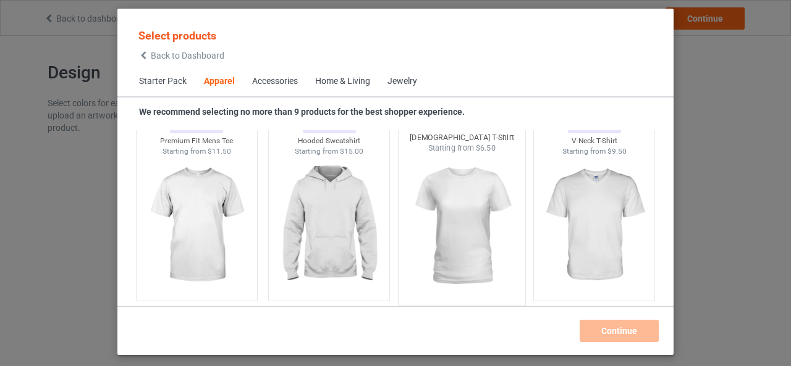
scroll to position [769, 0]
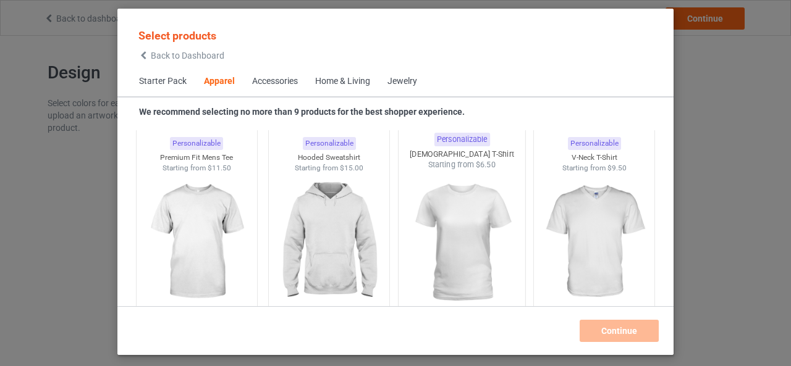
scroll to position [707, 0]
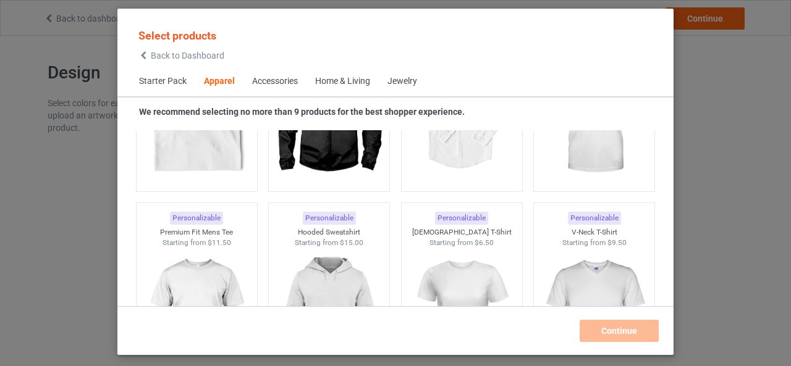
scroll to position [645, 0]
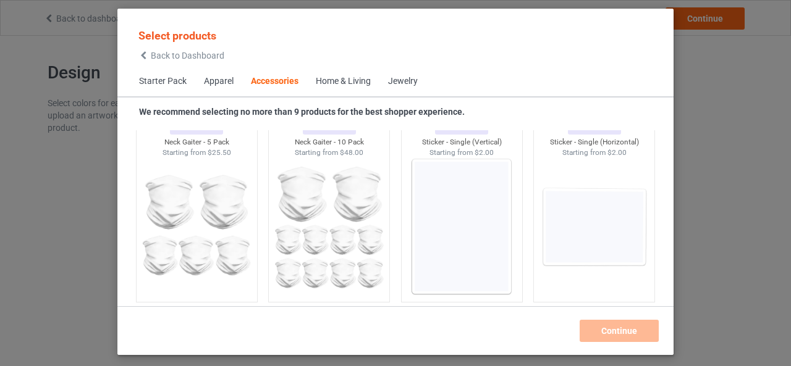
scroll to position [4475, 0]
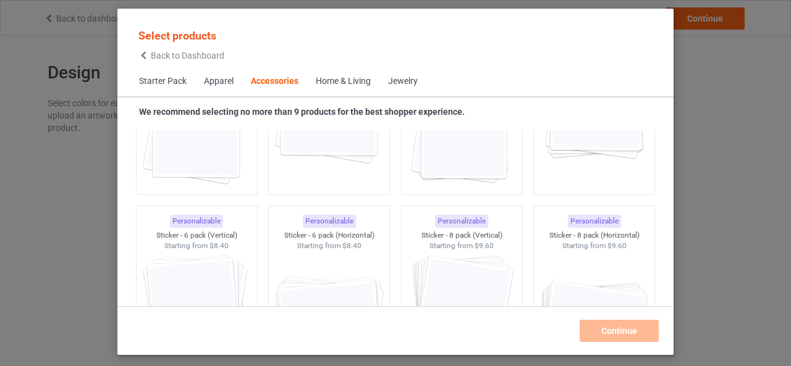
click at [145, 53] on icon at bounding box center [143, 55] width 10 height 9
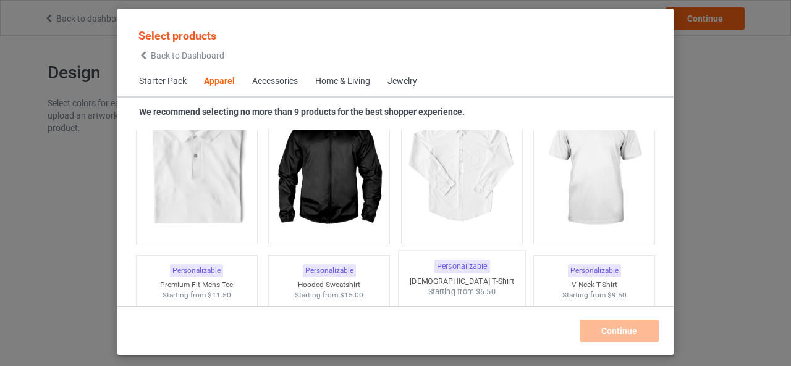
scroll to position [522, 0]
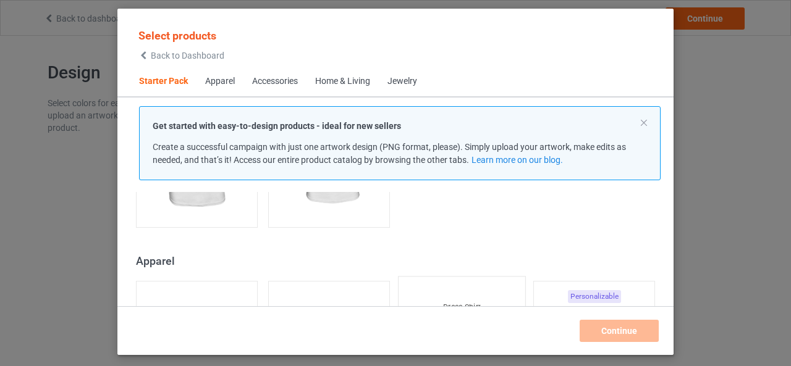
scroll to position [275, 0]
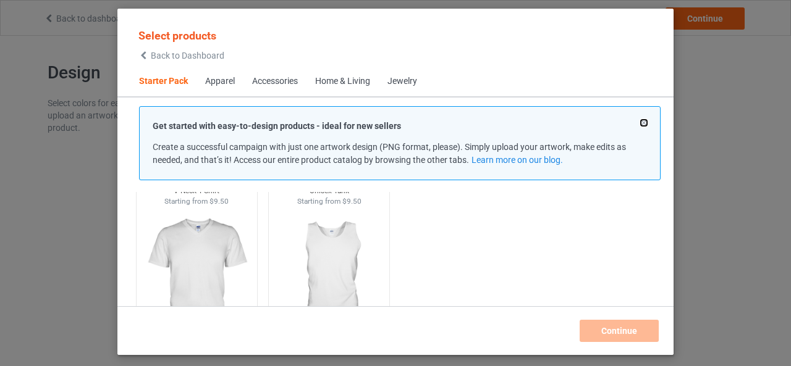
click at [642, 122] on button at bounding box center [643, 123] width 6 height 6
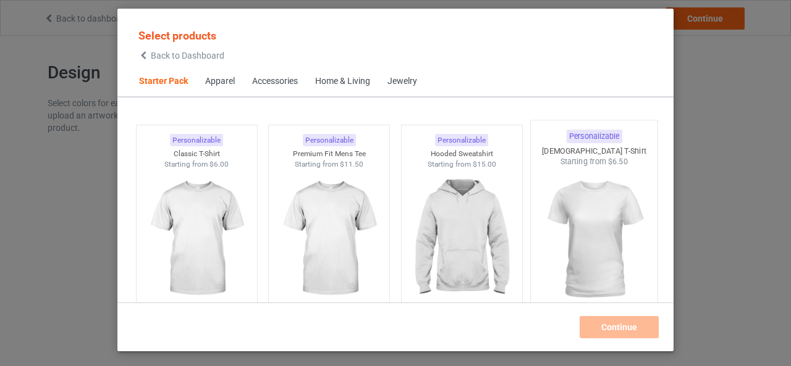
scroll to position [0, 0]
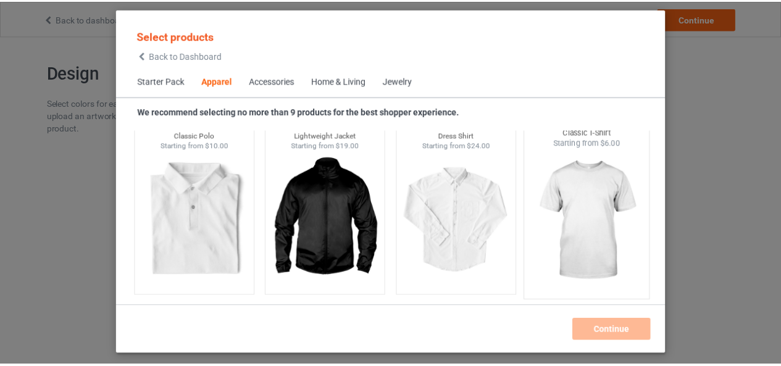
scroll to position [494, 0]
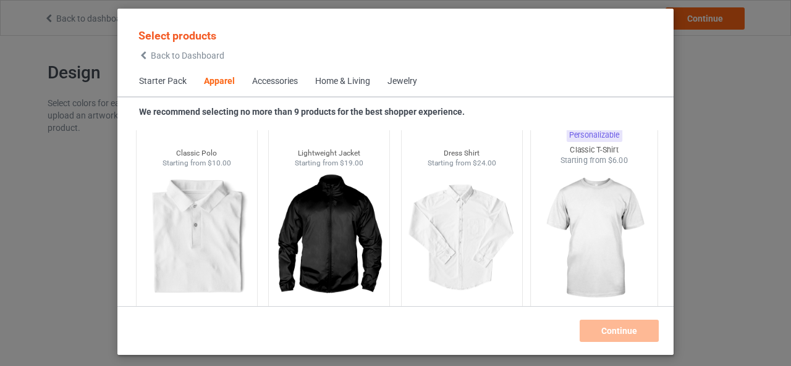
click at [585, 225] on img at bounding box center [594, 238] width 116 height 145
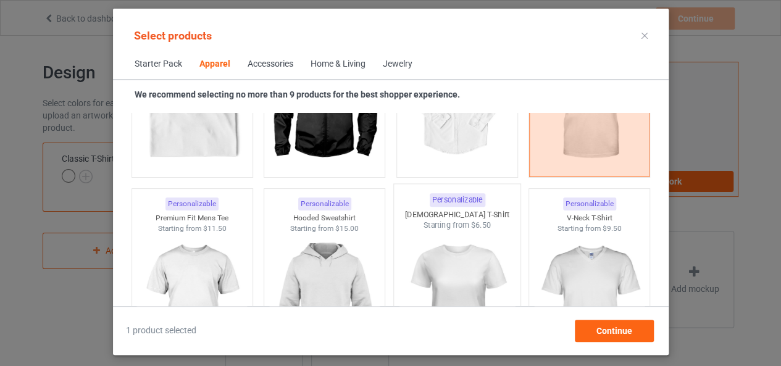
scroll to position [618, 0]
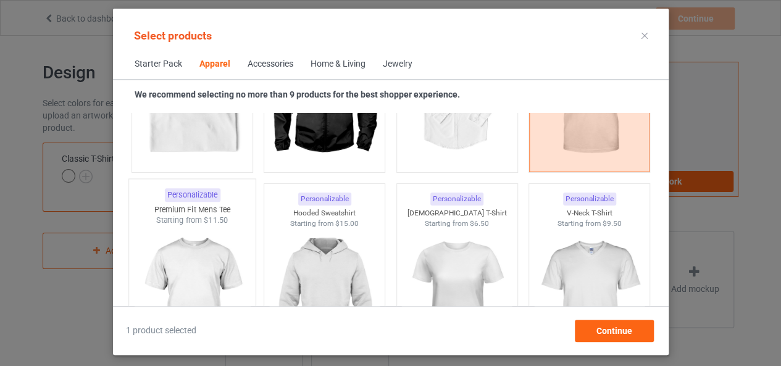
click at [189, 234] on img at bounding box center [192, 298] width 116 height 145
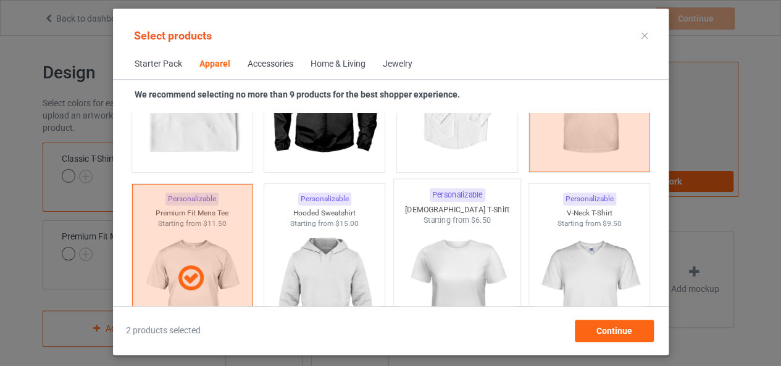
click at [464, 247] on img at bounding box center [457, 298] width 116 height 145
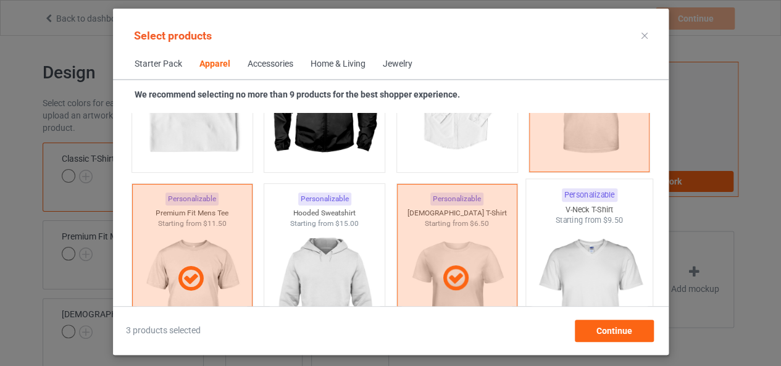
click at [594, 246] on img at bounding box center [589, 298] width 116 height 145
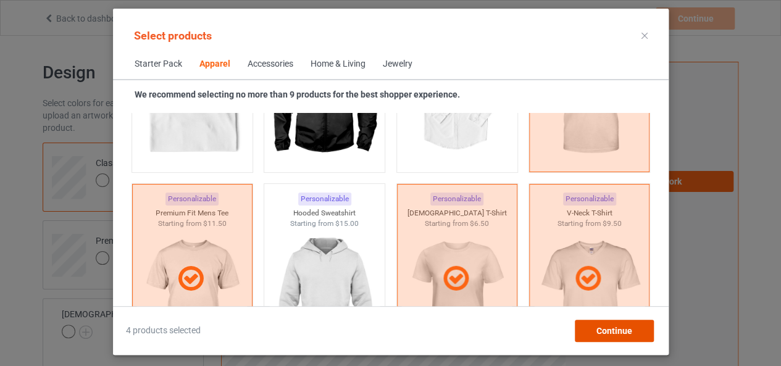
click at [595, 329] on div "Continue" at bounding box center [613, 331] width 79 height 22
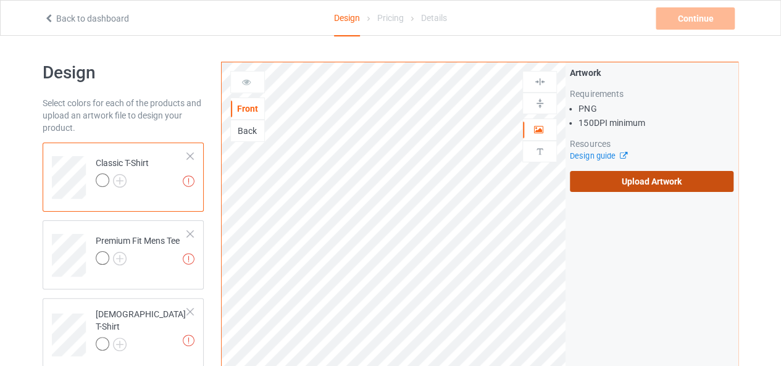
click at [643, 177] on label "Upload Artwork" at bounding box center [652, 181] width 164 height 21
click at [0, 0] on input "Upload Artwork" at bounding box center [0, 0] width 0 height 0
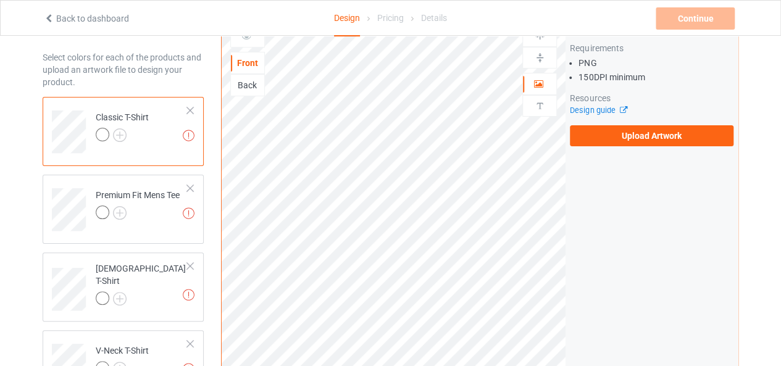
scroll to position [62, 0]
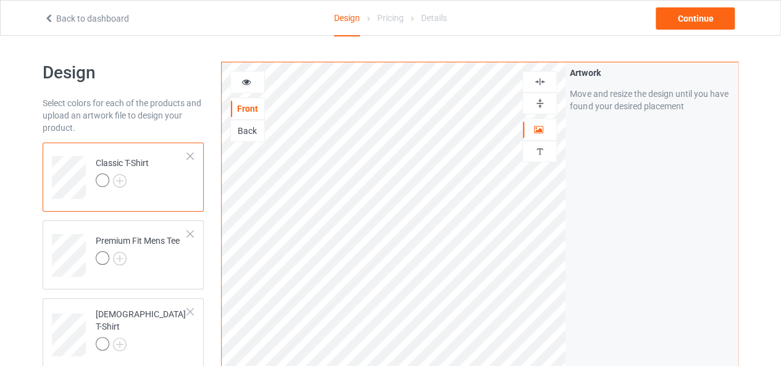
click at [246, 85] on icon at bounding box center [246, 80] width 10 height 9
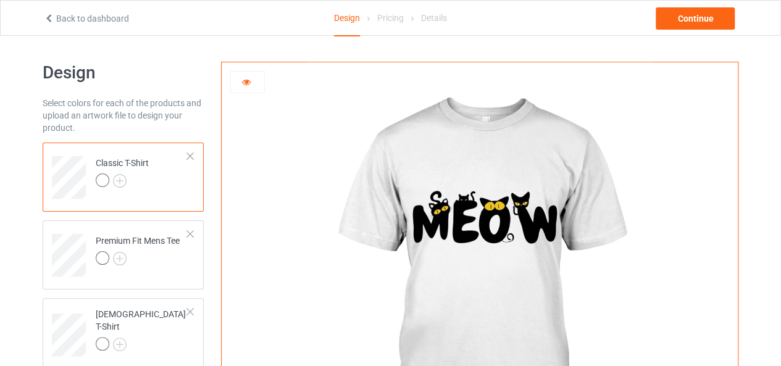
click at [246, 83] on icon at bounding box center [246, 80] width 10 height 9
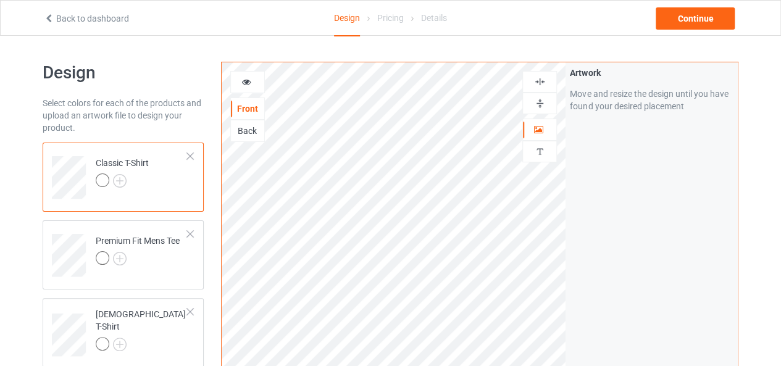
click at [248, 82] on icon at bounding box center [246, 80] width 10 height 9
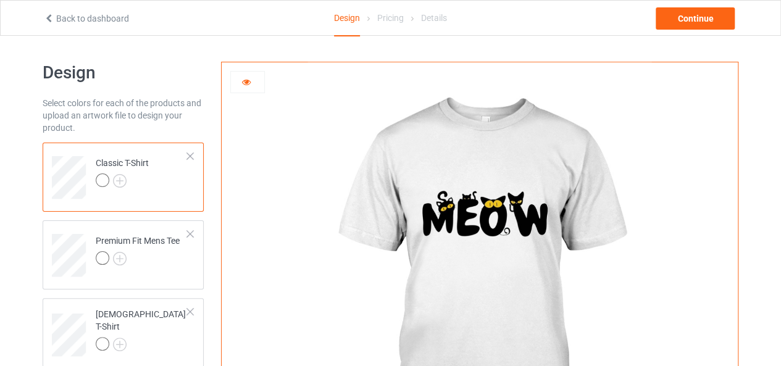
click at [246, 87] on div at bounding box center [247, 82] width 33 height 12
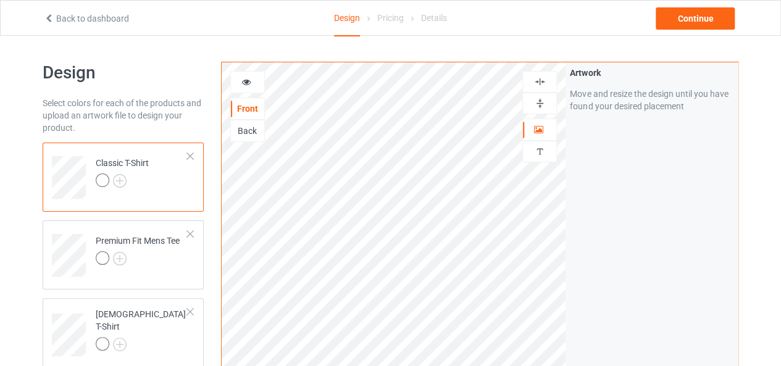
click at [248, 82] on icon at bounding box center [246, 80] width 10 height 9
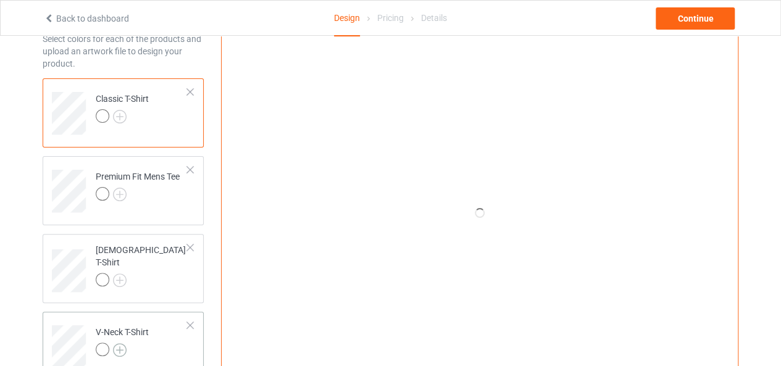
scroll to position [62, 0]
click at [119, 119] on img at bounding box center [120, 119] width 14 height 14
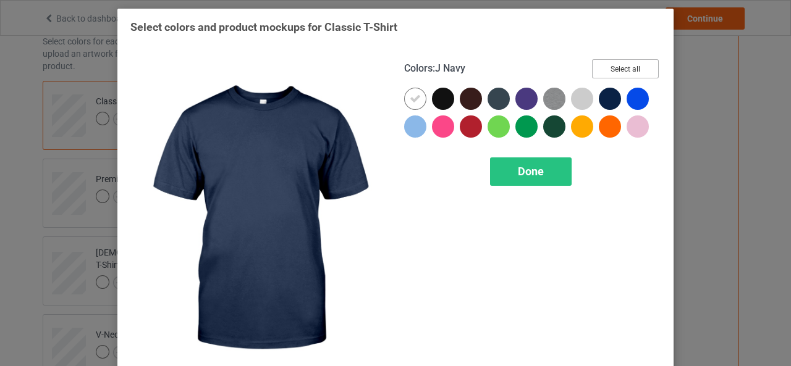
click at [610, 65] on button "Select all" at bounding box center [625, 68] width 67 height 19
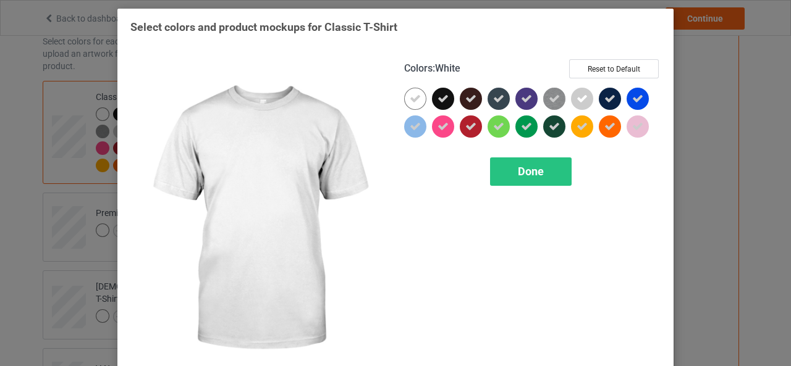
click at [413, 98] on icon at bounding box center [414, 98] width 11 height 11
click at [409, 98] on div at bounding box center [415, 99] width 22 height 22
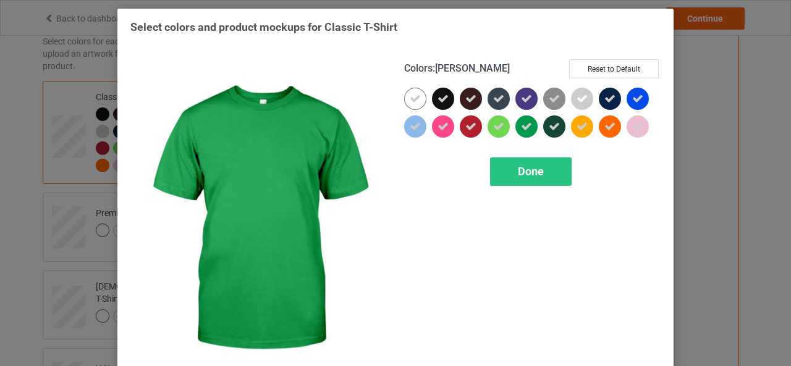
click at [512, 175] on div "Done" at bounding box center [531, 171] width 82 height 28
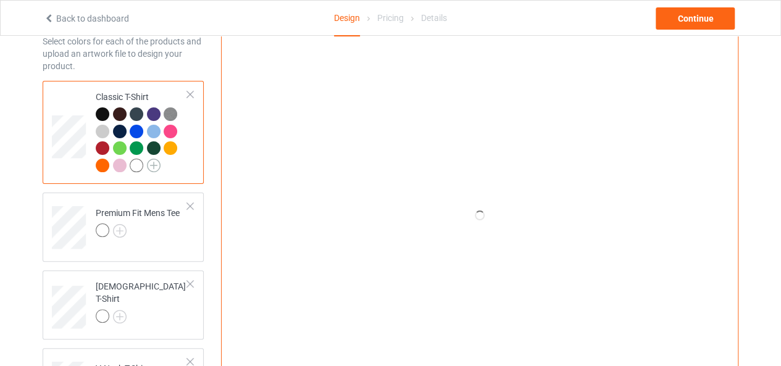
click at [152, 163] on img at bounding box center [154, 166] width 14 height 14
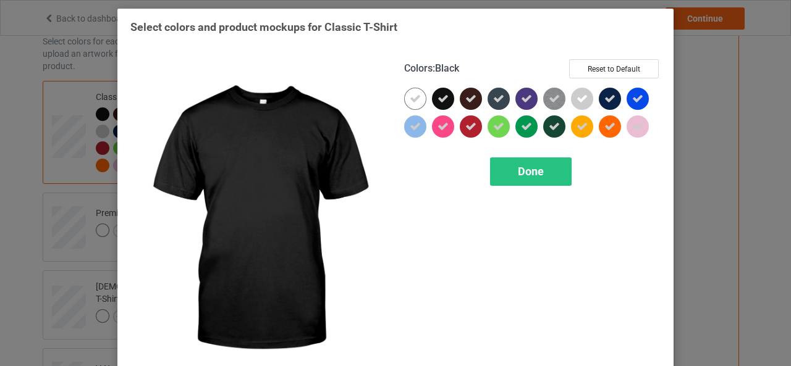
click at [432, 101] on div at bounding box center [443, 99] width 22 height 22
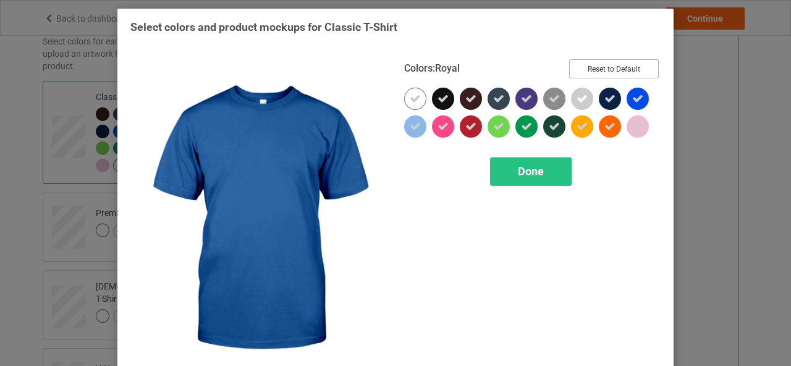
click at [614, 69] on button "Reset to Default" at bounding box center [614, 68] width 90 height 19
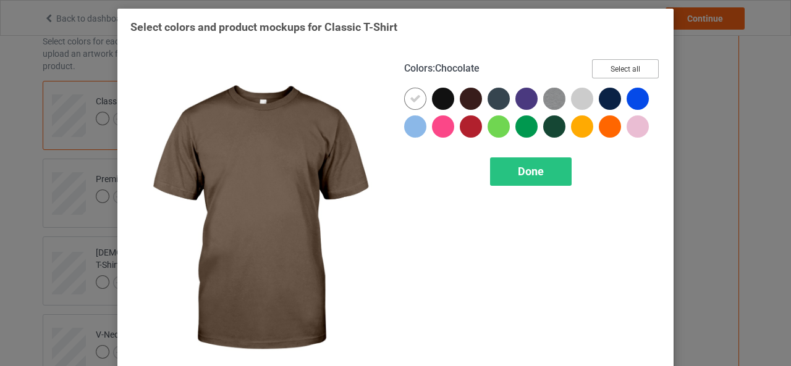
click at [644, 69] on button "Select all" at bounding box center [625, 68] width 67 height 19
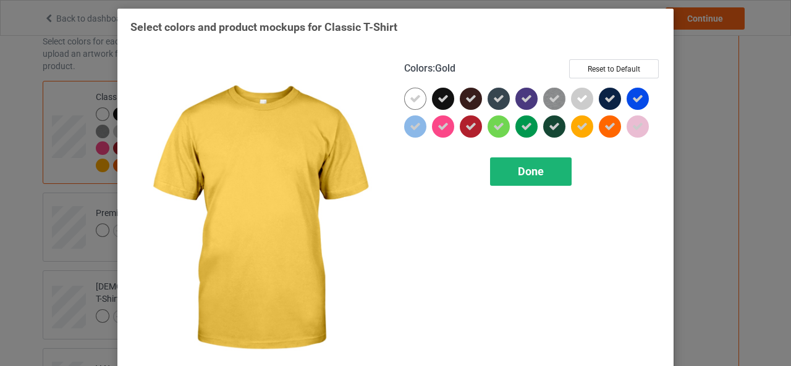
click at [527, 183] on div "Done" at bounding box center [531, 171] width 82 height 28
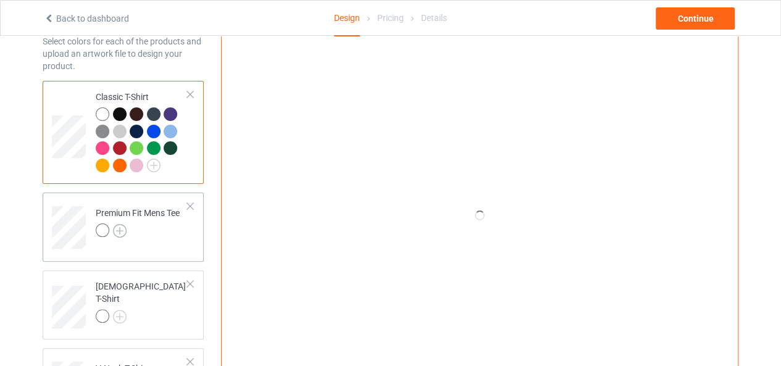
click at [119, 227] on img at bounding box center [120, 231] width 14 height 14
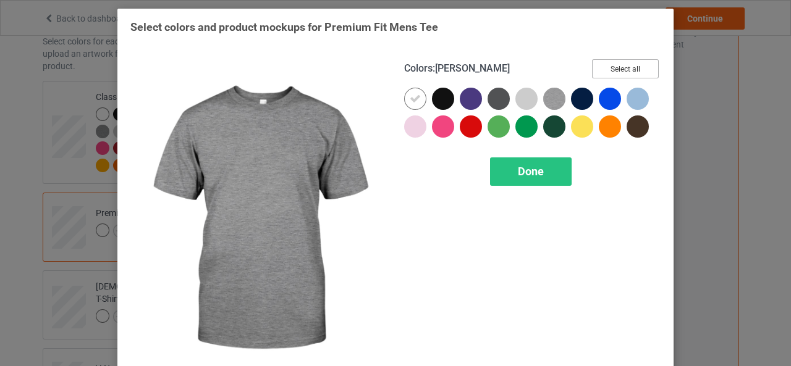
drag, startPoint x: 618, startPoint y: 66, endPoint x: 550, endPoint y: 138, distance: 98.7
click at [618, 67] on button "Select all" at bounding box center [625, 68] width 67 height 19
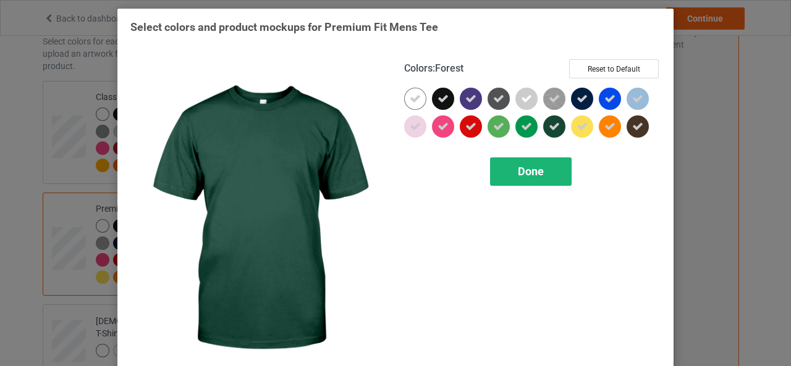
click at [521, 167] on span "Done" at bounding box center [531, 171] width 26 height 13
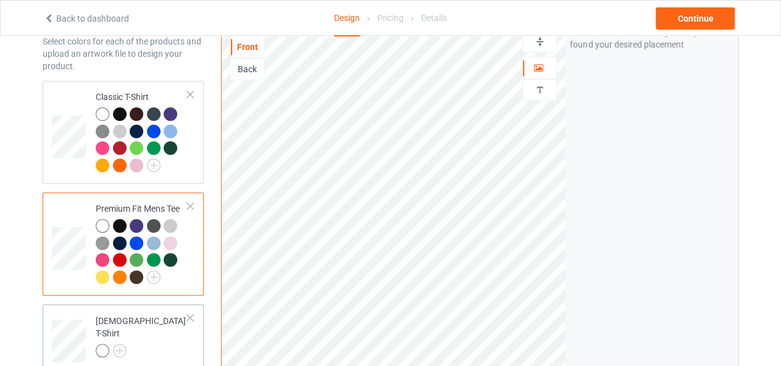
click at [173, 334] on td "[DEMOGRAPHIC_DATA] T-Shirt" at bounding box center [142, 336] width 106 height 55
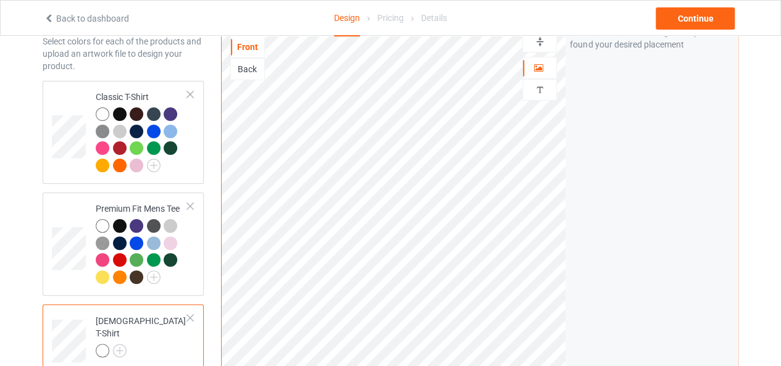
click at [147, 328] on div "[DEMOGRAPHIC_DATA] T-Shirt" at bounding box center [142, 336] width 92 height 42
click at [116, 347] on img at bounding box center [120, 351] width 14 height 14
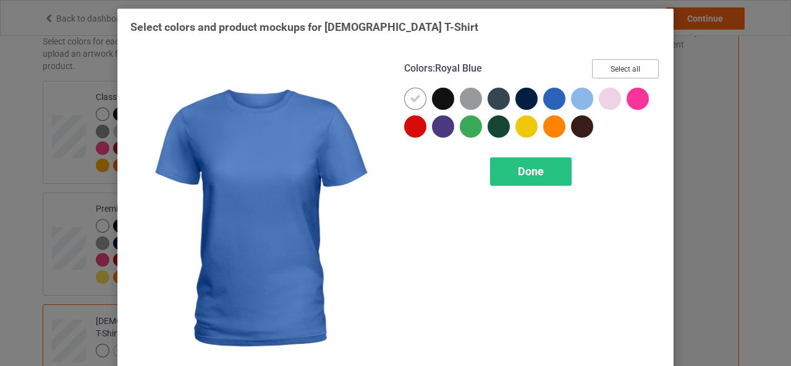
click at [620, 69] on button "Select all" at bounding box center [625, 68] width 67 height 19
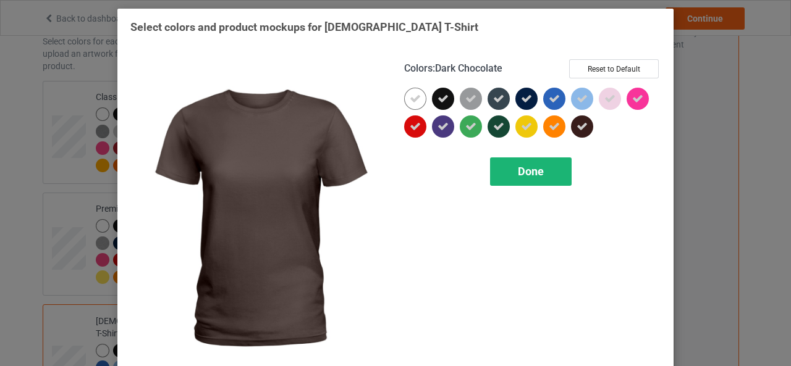
click at [542, 171] on div "Done" at bounding box center [531, 171] width 82 height 28
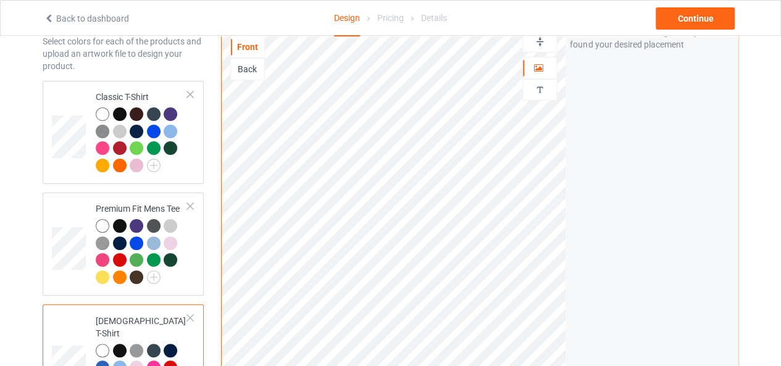
scroll to position [185, 0]
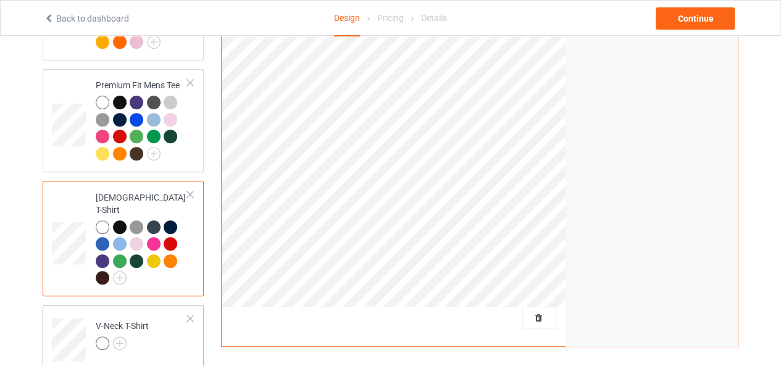
click at [151, 319] on td "V-Neck T-Shirt" at bounding box center [142, 335] width 106 height 51
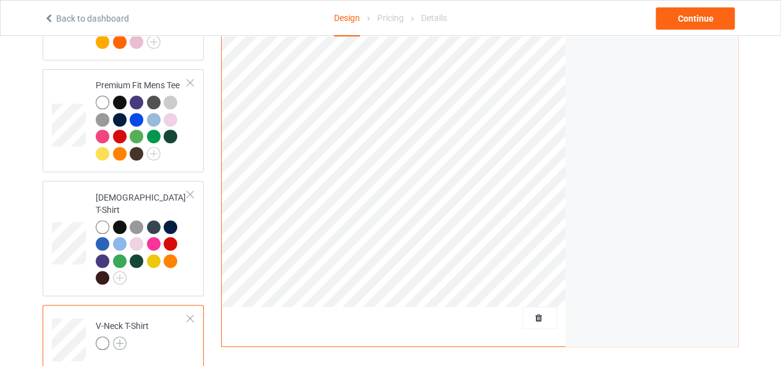
click at [120, 337] on img at bounding box center [120, 344] width 14 height 14
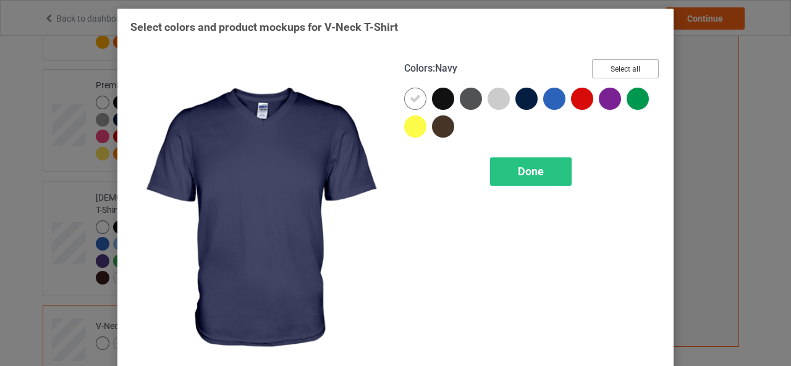
click at [615, 70] on button "Select all" at bounding box center [625, 68] width 67 height 19
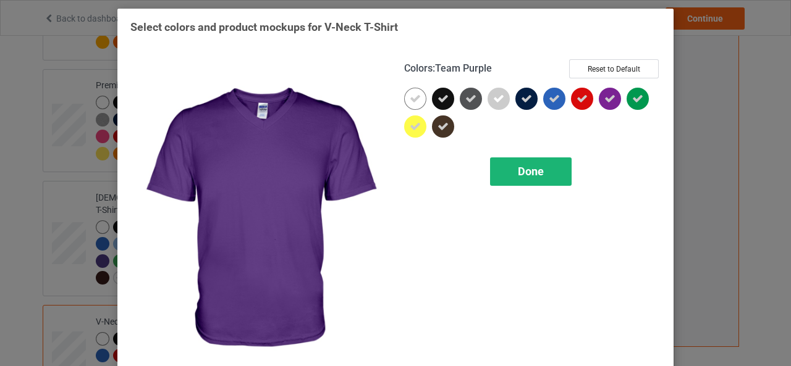
click at [532, 174] on span "Done" at bounding box center [531, 171] width 26 height 13
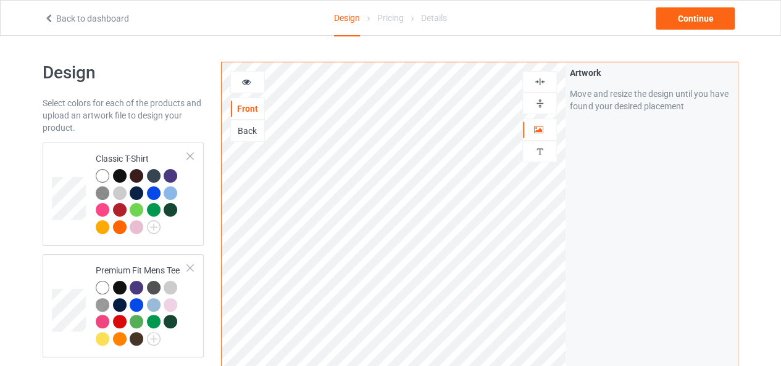
click at [250, 85] on icon at bounding box center [246, 80] width 10 height 9
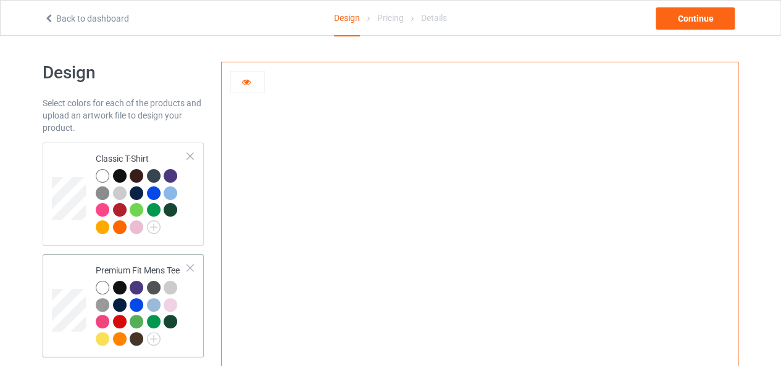
click at [185, 338] on div at bounding box center [142, 315] width 92 height 68
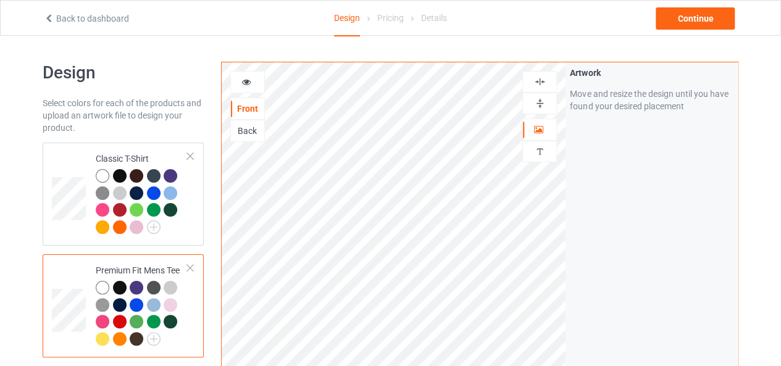
click at [246, 80] on icon at bounding box center [246, 80] width 10 height 9
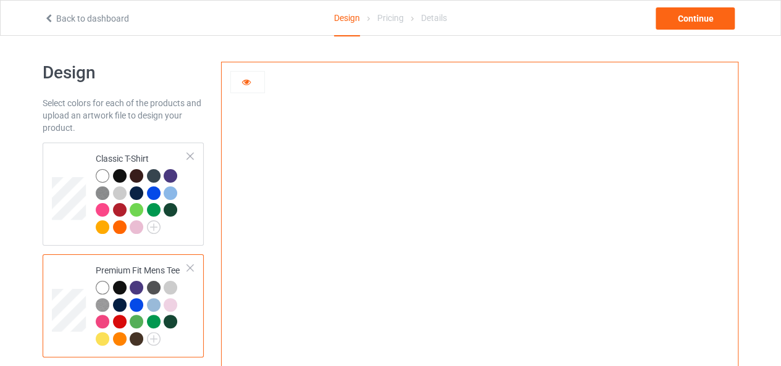
click at [245, 82] on icon at bounding box center [246, 80] width 10 height 9
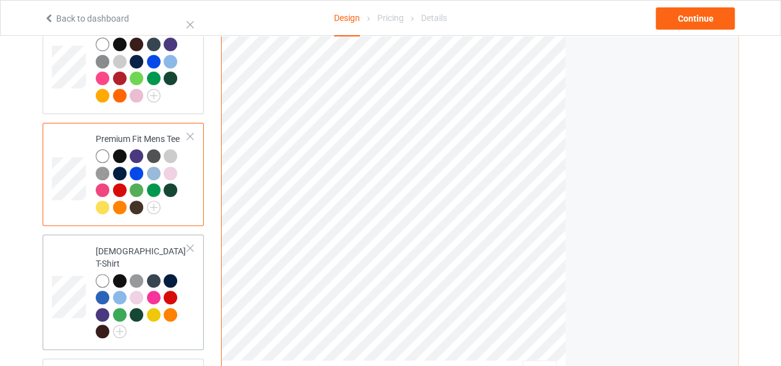
scroll to position [185, 0]
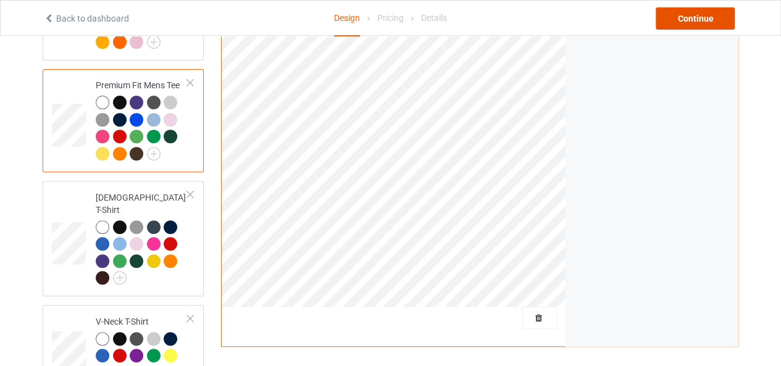
click at [697, 14] on div "Continue" at bounding box center [695, 18] width 79 height 22
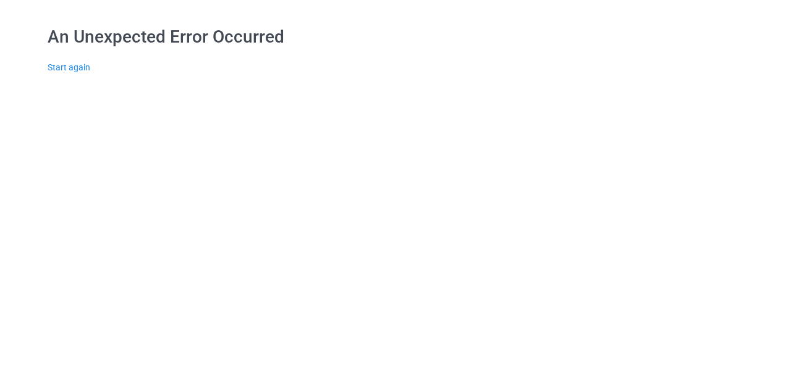
click at [389, 95] on div "An Unexpected Error Occurred Start again" at bounding box center [396, 49] width 696 height 99
click at [67, 69] on link "Start again" at bounding box center [69, 67] width 43 height 10
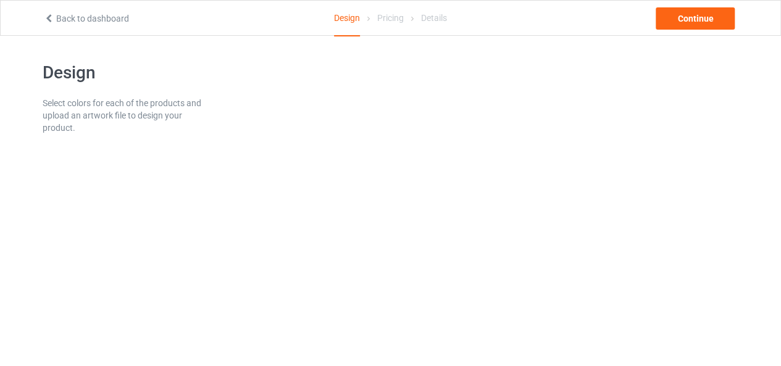
click at [467, 240] on body "Back to dashboard Design Pricing Details Continue Design Select colors for each…" at bounding box center [390, 219] width 781 height 366
click at [466, 240] on body "Back to dashboard Design Pricing Details Continue Design Select colors for each…" at bounding box center [390, 219] width 781 height 366
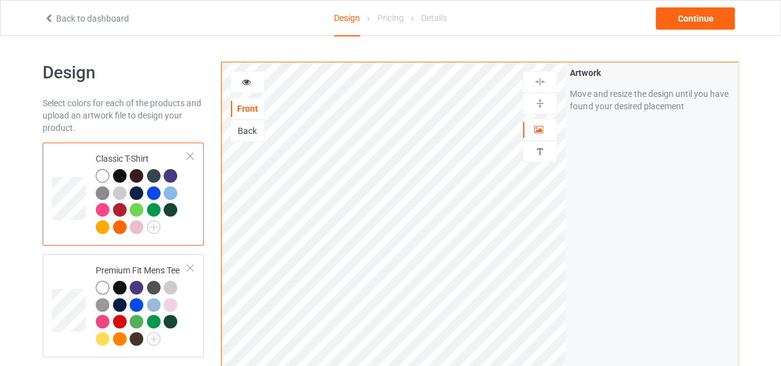
click at [242, 86] on div at bounding box center [247, 82] width 33 height 12
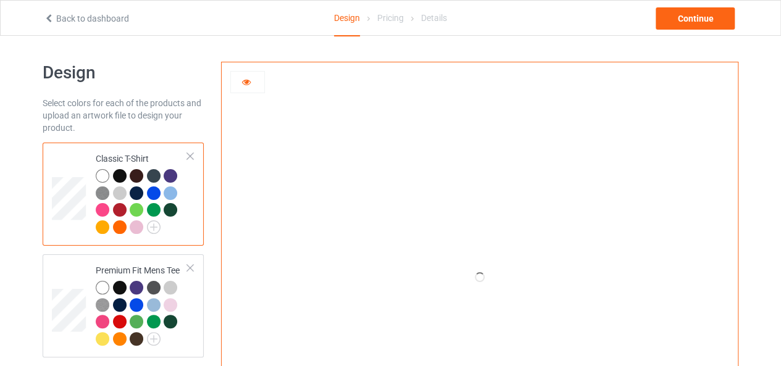
click at [242, 86] on div at bounding box center [247, 82] width 33 height 12
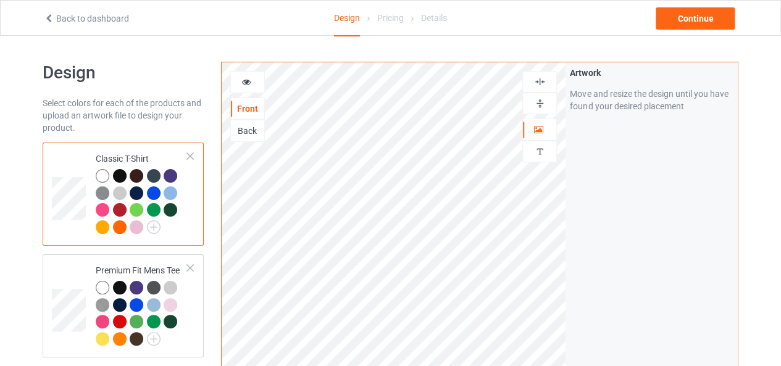
click at [246, 81] on icon at bounding box center [246, 80] width 10 height 9
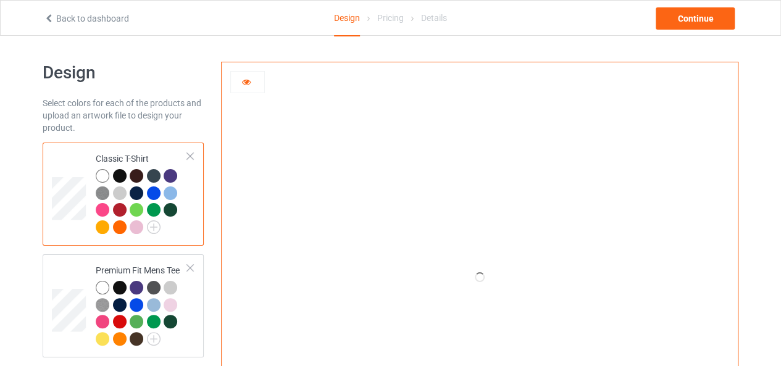
click at [246, 81] on icon at bounding box center [246, 80] width 10 height 9
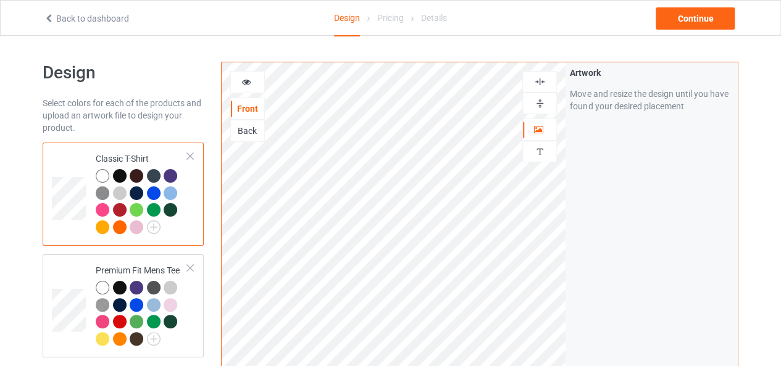
click at [245, 82] on icon at bounding box center [246, 80] width 10 height 9
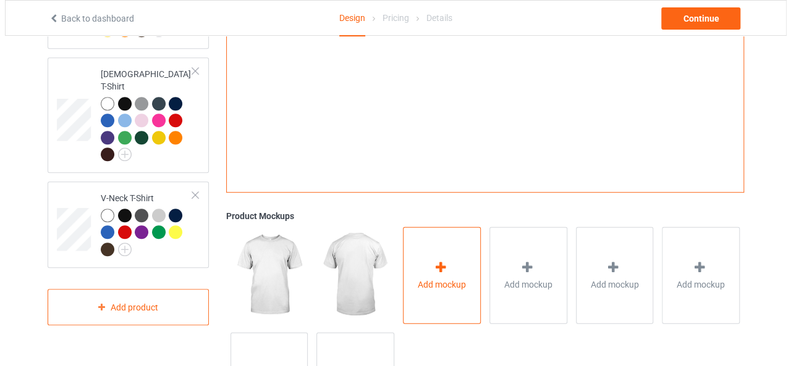
scroll to position [401, 0]
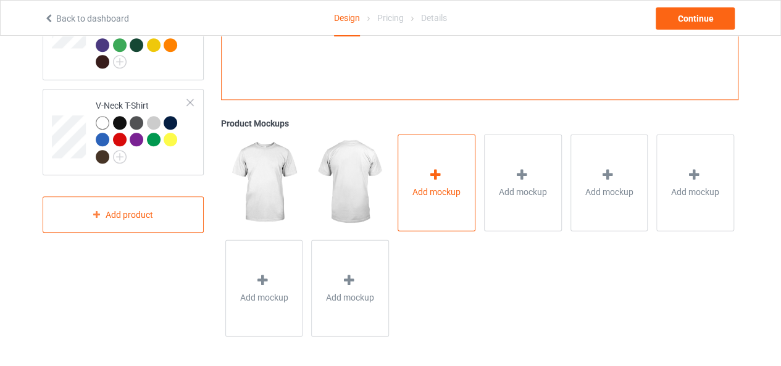
click at [437, 222] on div "Add mockup" at bounding box center [437, 182] width 78 height 97
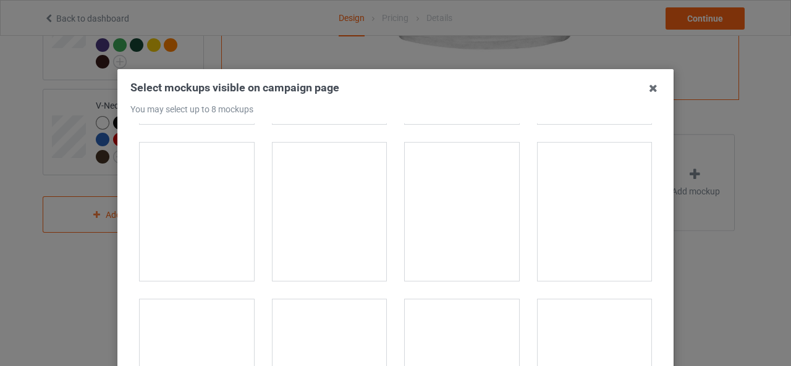
scroll to position [1297, 0]
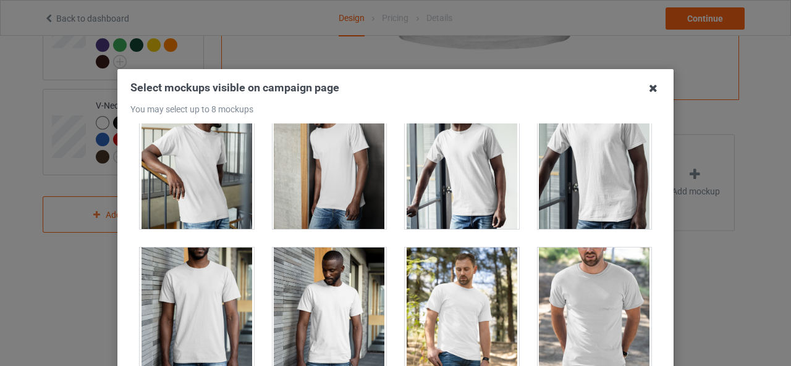
click at [647, 90] on icon at bounding box center [653, 88] width 20 height 20
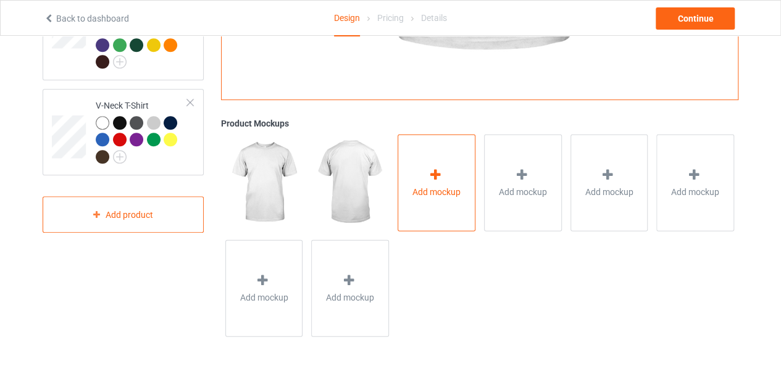
click at [440, 185] on span "Add mockup" at bounding box center [437, 191] width 48 height 12
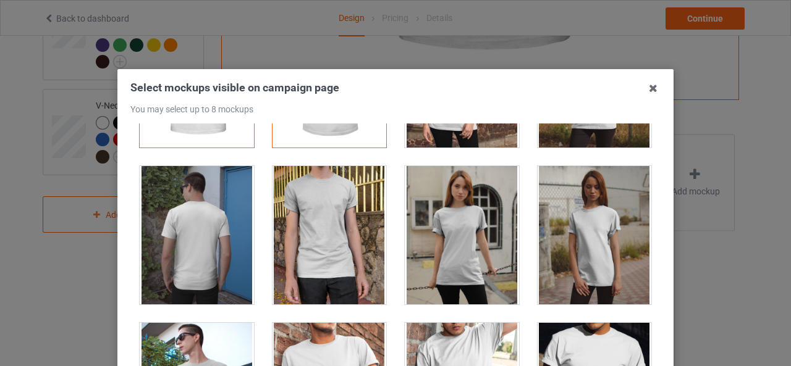
scroll to position [309, 0]
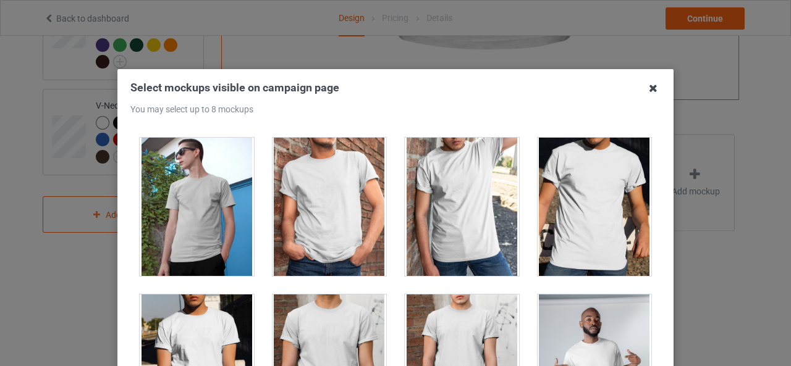
click at [650, 88] on icon at bounding box center [653, 88] width 20 height 20
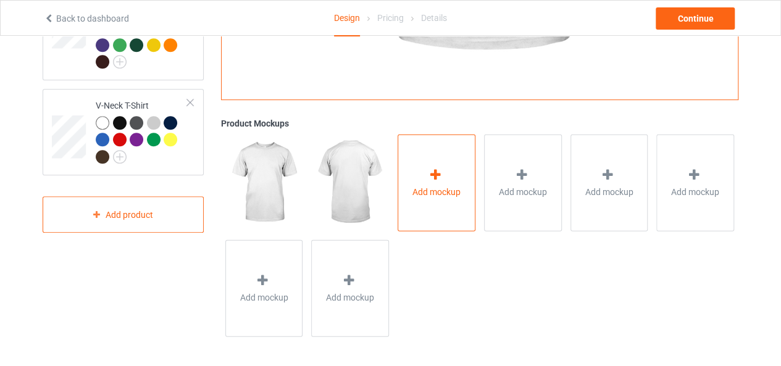
click at [458, 191] on span "Add mockup" at bounding box center [437, 191] width 48 height 12
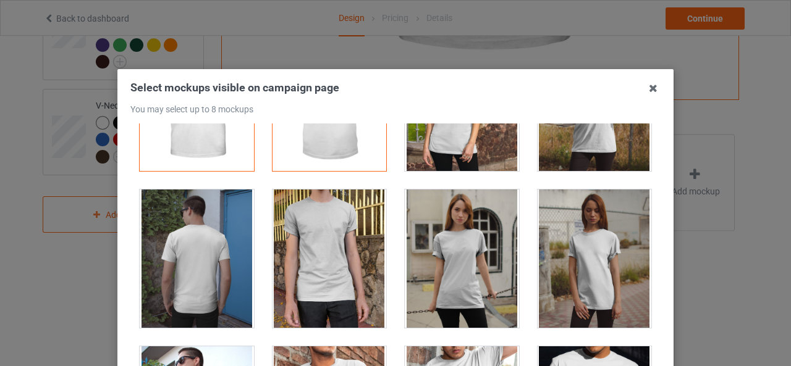
scroll to position [62, 0]
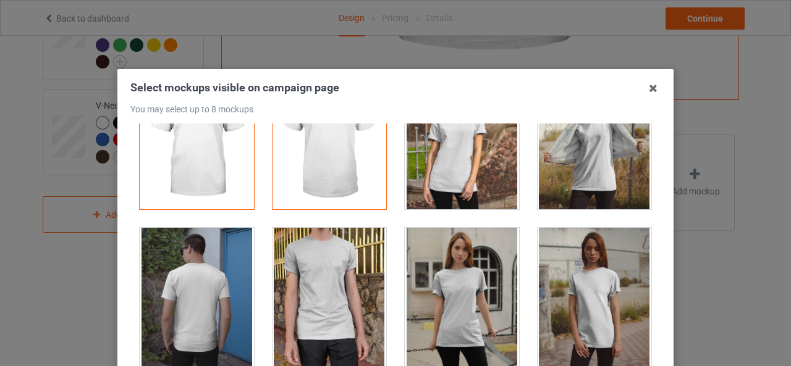
click at [487, 275] on div at bounding box center [462, 297] width 114 height 138
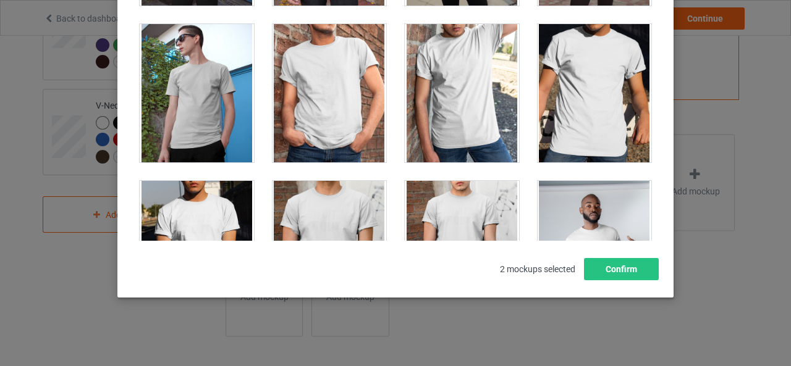
scroll to position [503, 0]
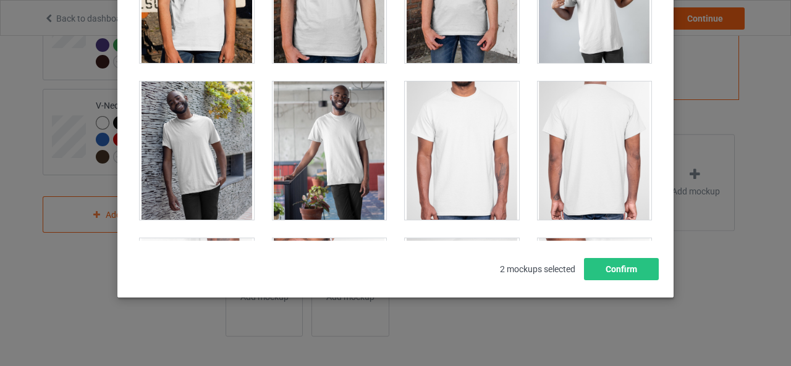
click at [658, 59] on div "Select mockups visible on campaign page You may select up to 8 mockups 1 2 2 mo…" at bounding box center [395, 96] width 556 height 404
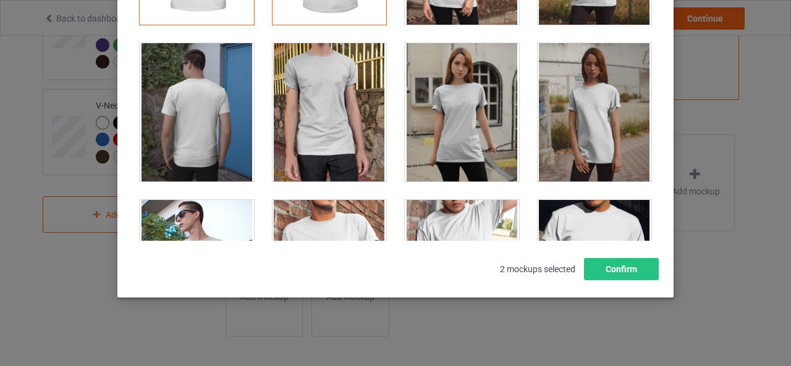
scroll to position [0, 0]
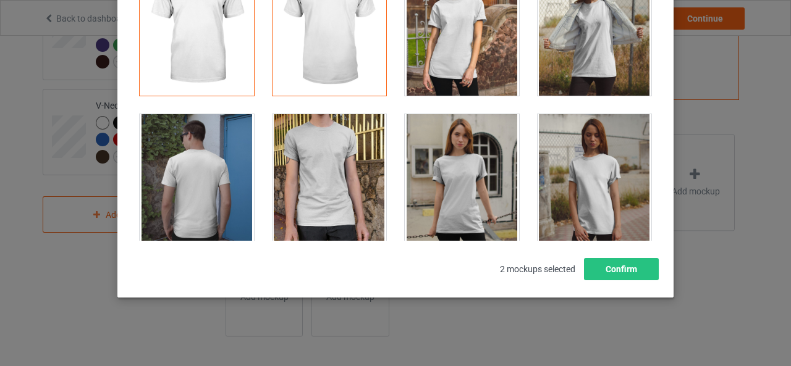
click at [385, 274] on div "2 mockups selected Confirm" at bounding box center [395, 269] width 530 height 22
click at [381, 273] on div "2 mockups selected Confirm" at bounding box center [395, 269] width 530 height 22
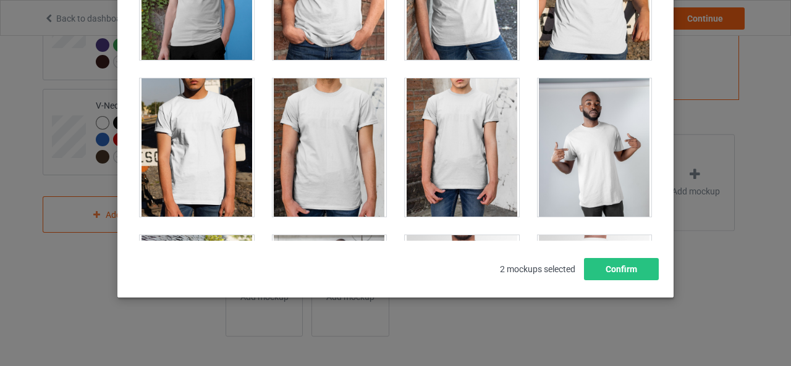
scroll to position [432, 0]
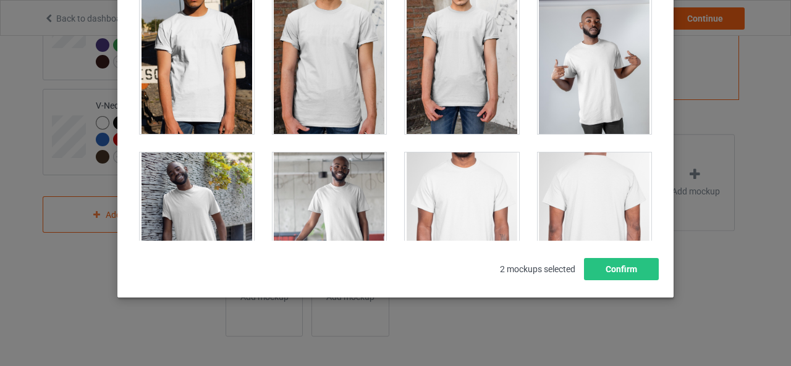
drag, startPoint x: 762, startPoint y: 241, endPoint x: 757, endPoint y: 248, distance: 7.9
click at [760, 243] on div "Select mockups visible on campaign page You may select up to 8 mockups 1 2 2 mo…" at bounding box center [395, 183] width 791 height 366
click at [757, 248] on div "Select mockups visible on campaign page You may select up to 8 mockups 1 2 2 mo…" at bounding box center [395, 183] width 791 height 366
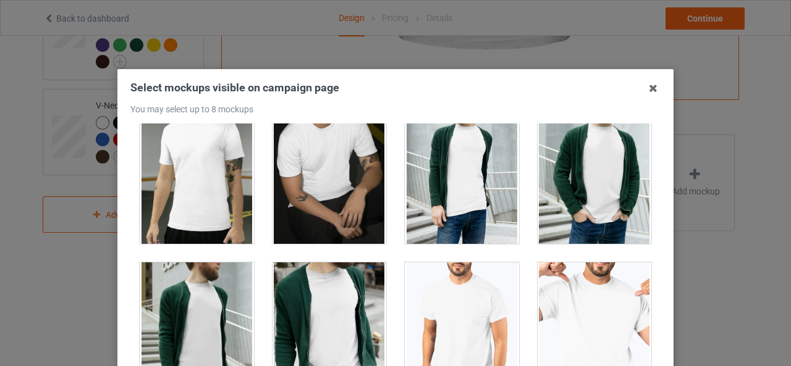
scroll to position [2162, 0]
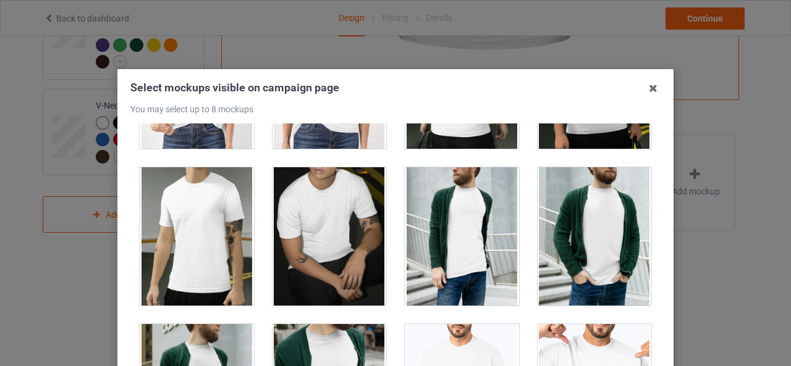
click at [469, 185] on div at bounding box center [462, 236] width 114 height 138
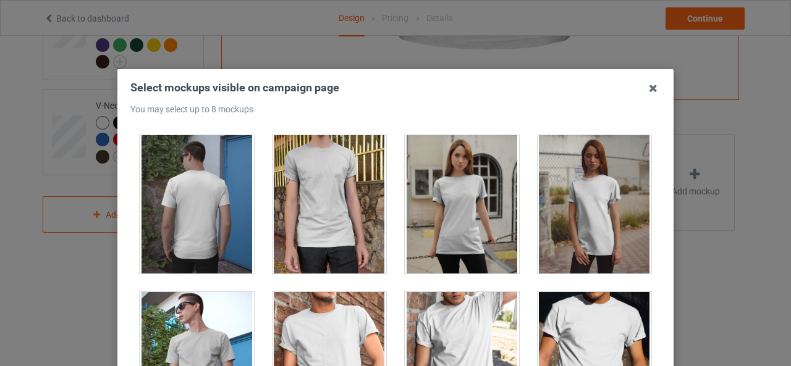
scroll to position [124, 0]
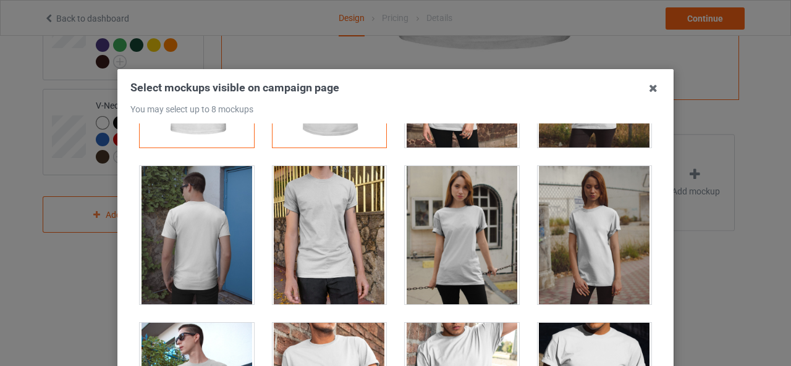
click at [462, 247] on div at bounding box center [462, 235] width 114 height 138
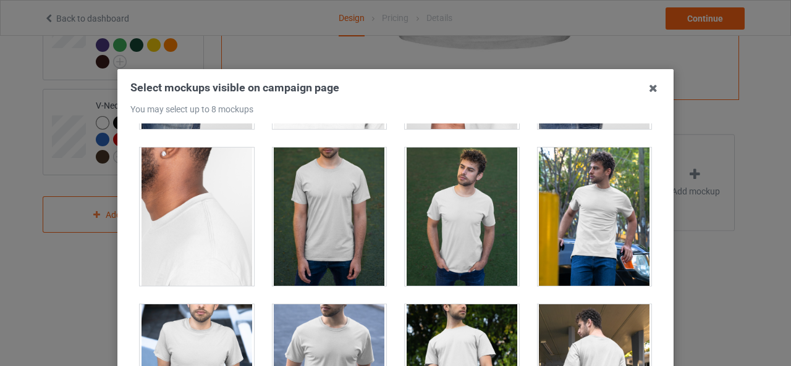
scroll to position [988, 0]
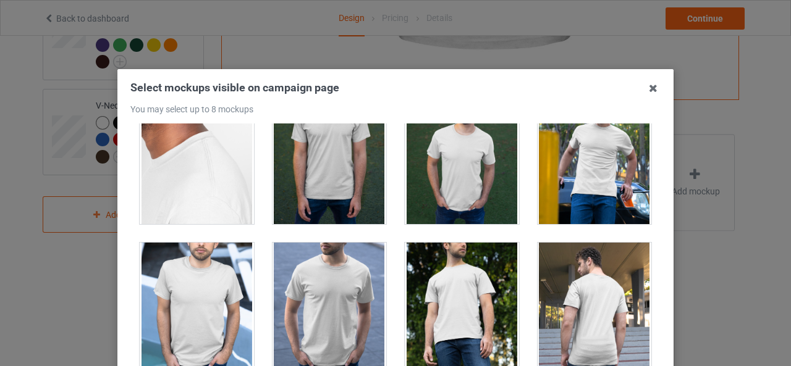
click at [339, 277] on div at bounding box center [329, 312] width 114 height 138
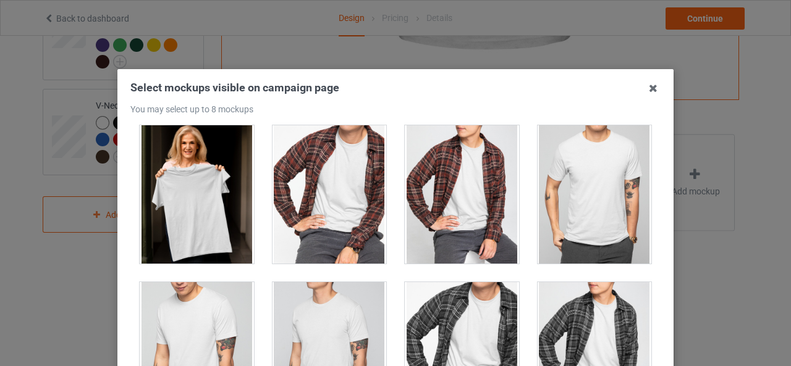
scroll to position [3520, 0]
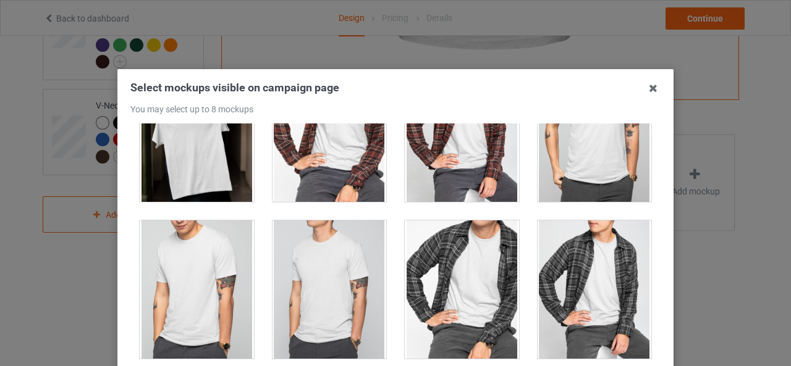
click at [451, 224] on div at bounding box center [462, 289] width 114 height 138
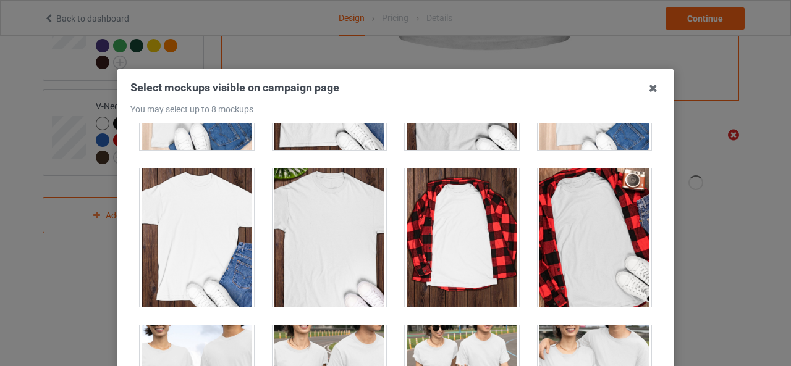
scroll to position [3953, 0]
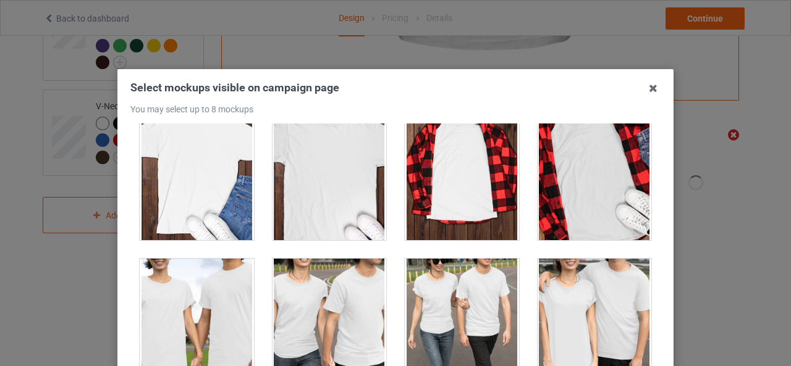
click at [550, 276] on div at bounding box center [594, 328] width 114 height 138
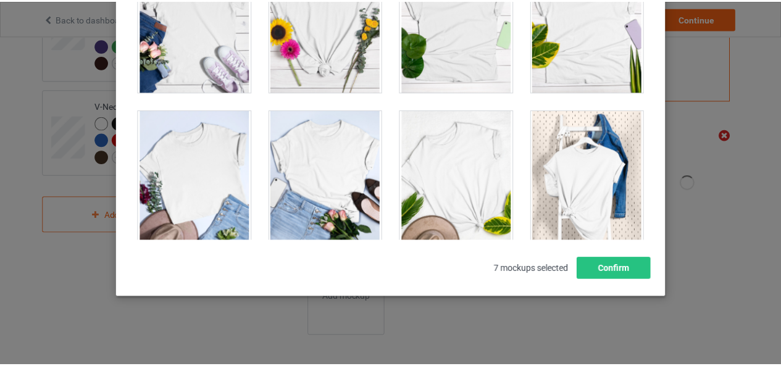
scroll to position [17391, 0]
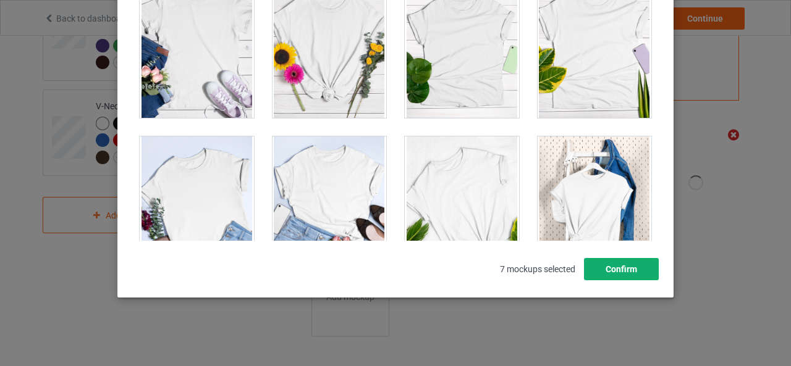
click at [616, 270] on button "Confirm" at bounding box center [621, 269] width 75 height 22
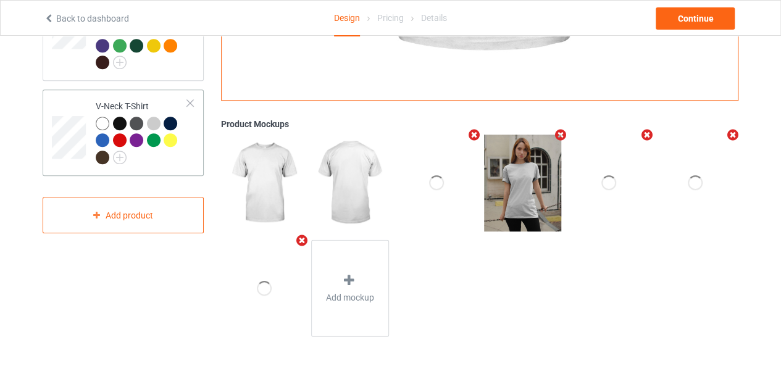
scroll to position [216, 0]
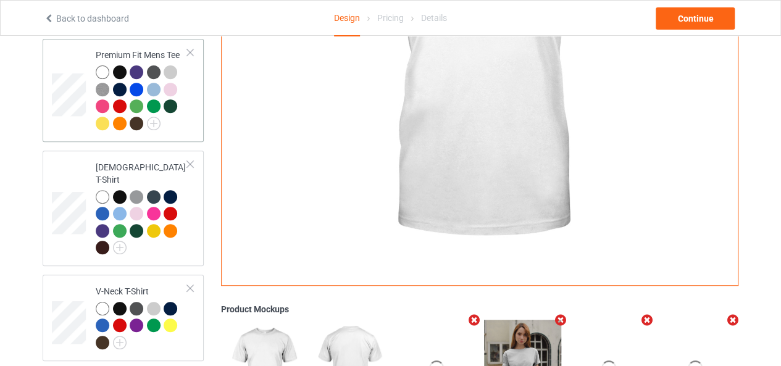
click at [175, 118] on div at bounding box center [142, 99] width 92 height 68
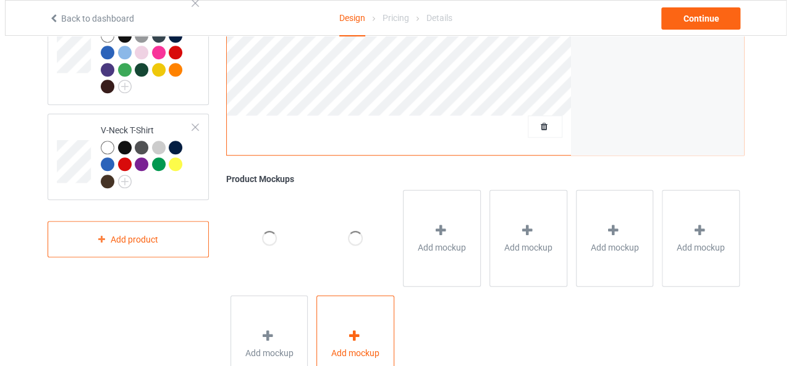
scroll to position [432, 0]
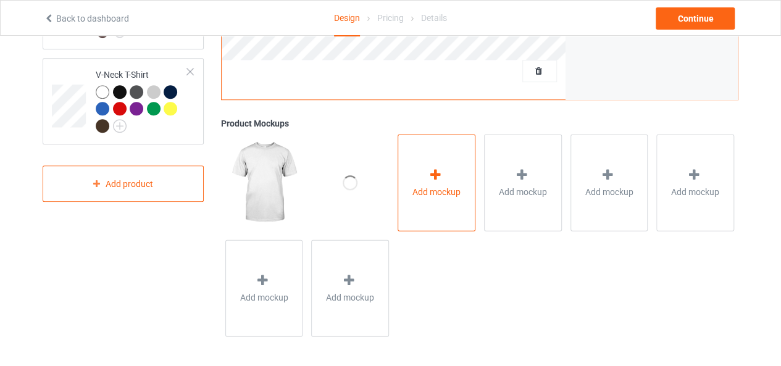
click at [431, 180] on icon at bounding box center [435, 174] width 15 height 13
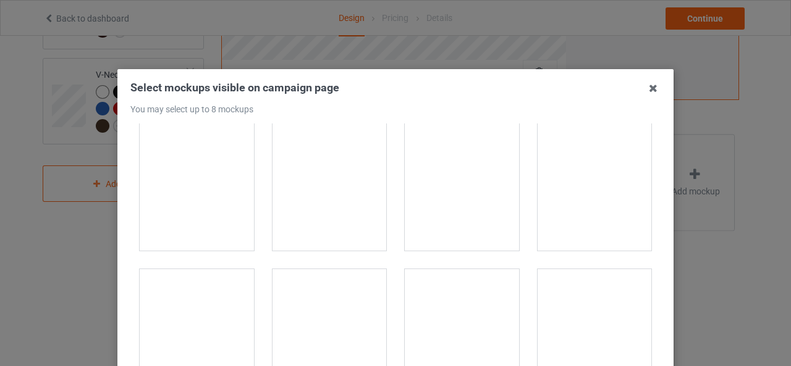
scroll to position [1359, 0]
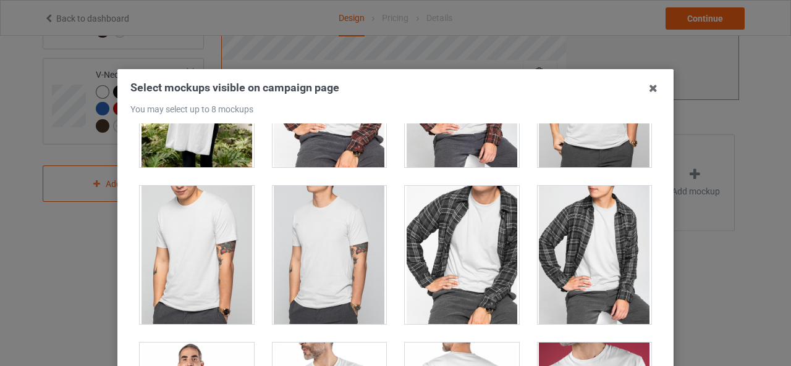
click at [473, 236] on div at bounding box center [462, 255] width 114 height 138
click at [342, 256] on div at bounding box center [329, 255] width 114 height 138
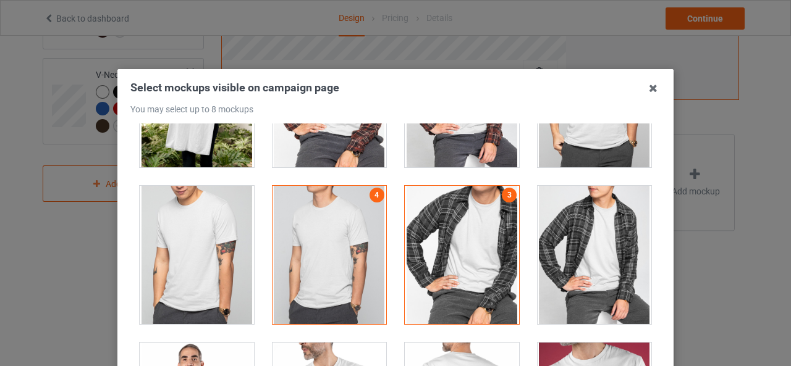
click at [342, 256] on div at bounding box center [329, 255] width 114 height 138
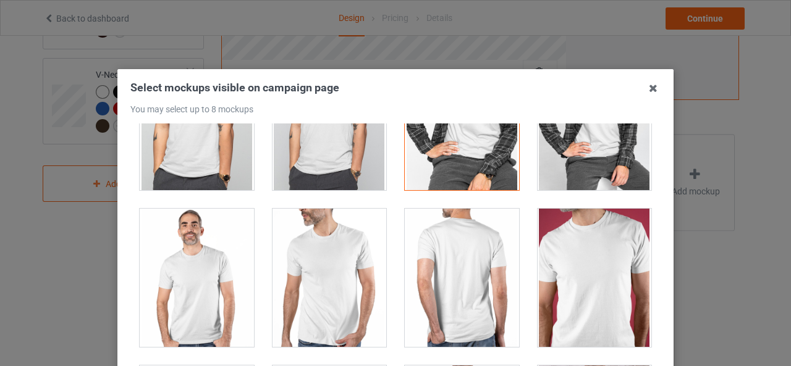
scroll to position [1606, 0]
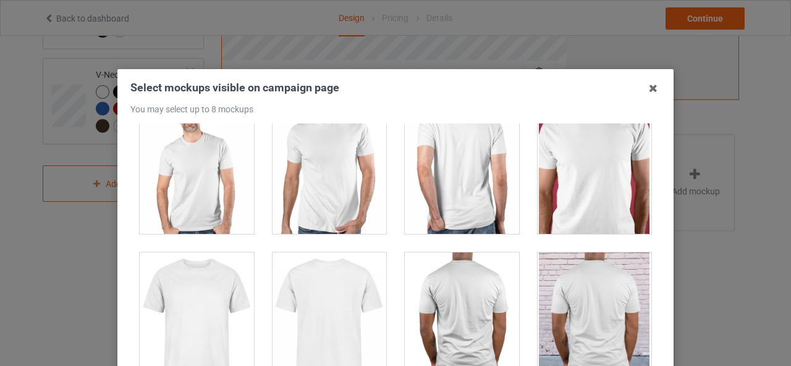
click at [184, 188] on div at bounding box center [197, 165] width 114 height 138
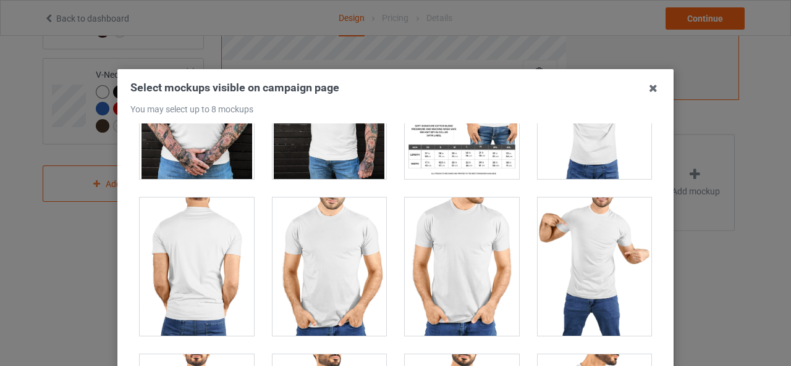
scroll to position [2594, 0]
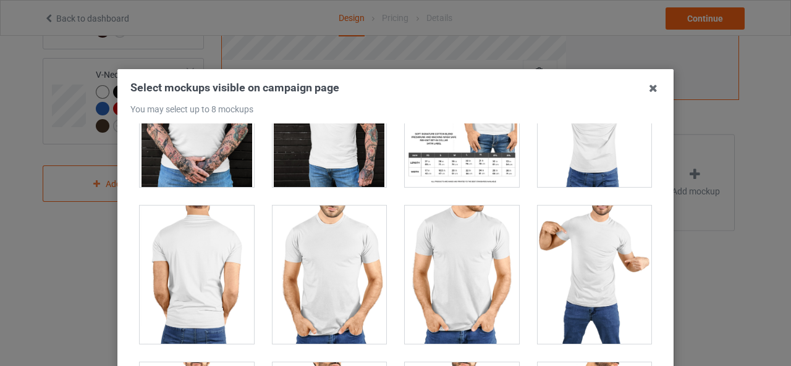
click at [426, 269] on div at bounding box center [462, 275] width 114 height 138
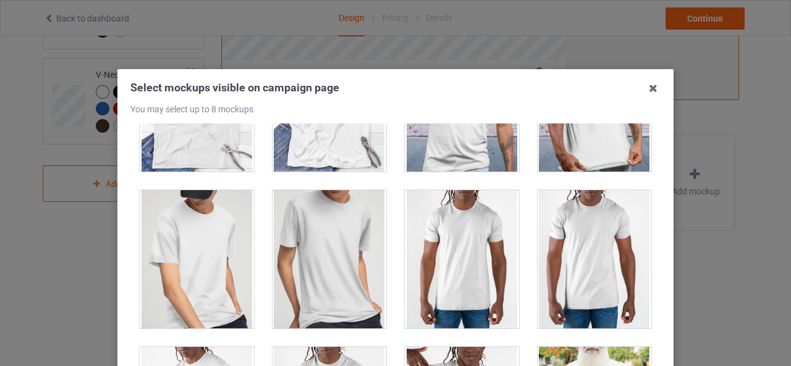
scroll to position [1955, 0]
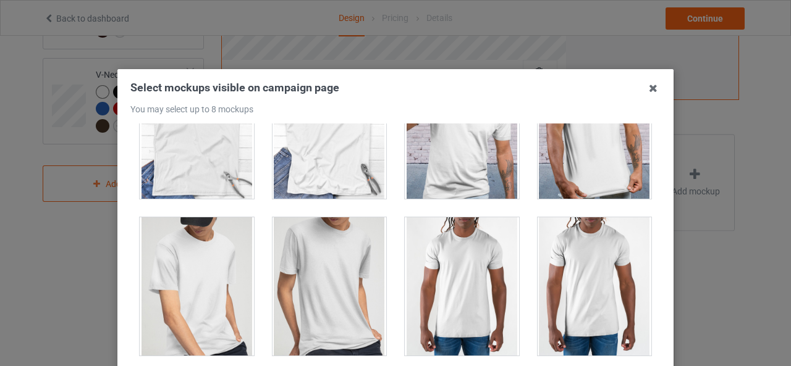
click at [424, 269] on div at bounding box center [462, 286] width 114 height 138
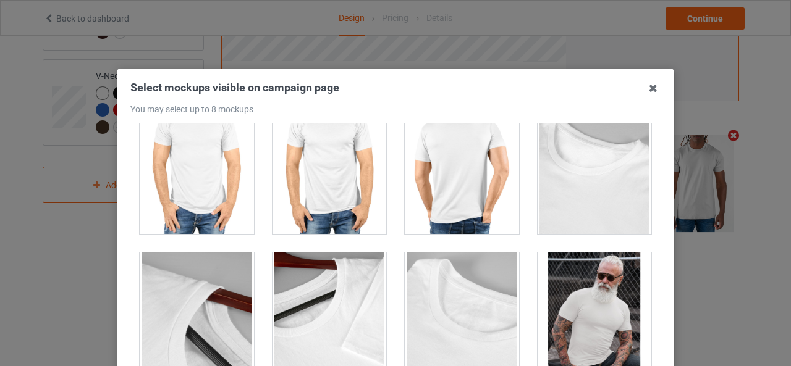
scroll to position [3313, 0]
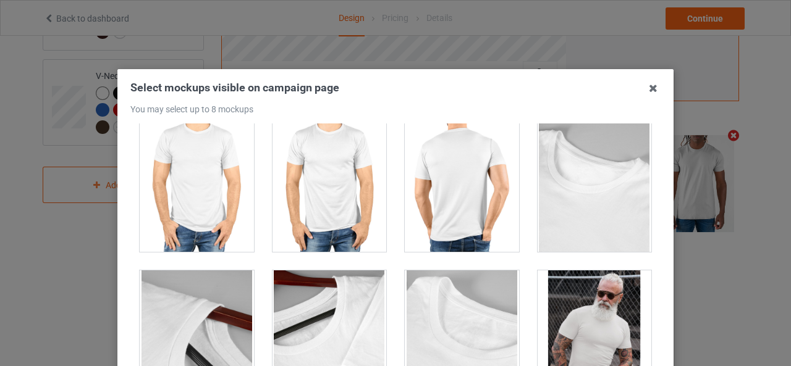
click at [555, 181] on div at bounding box center [594, 183] width 114 height 138
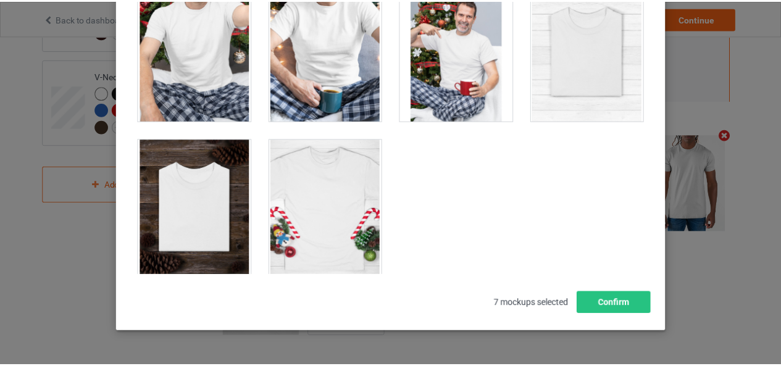
scroll to position [175, 0]
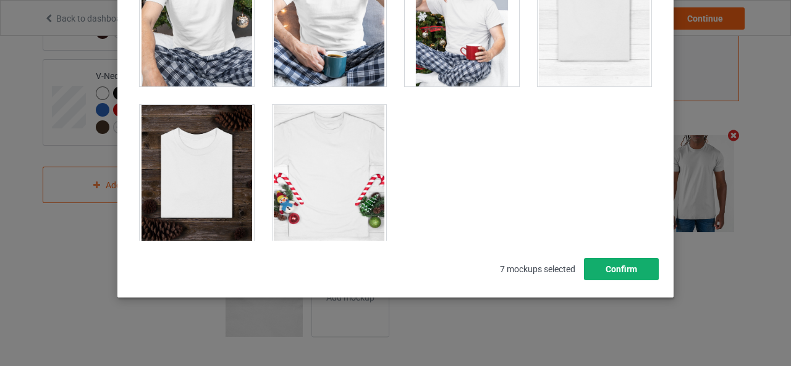
click at [608, 269] on button "Confirm" at bounding box center [621, 269] width 75 height 22
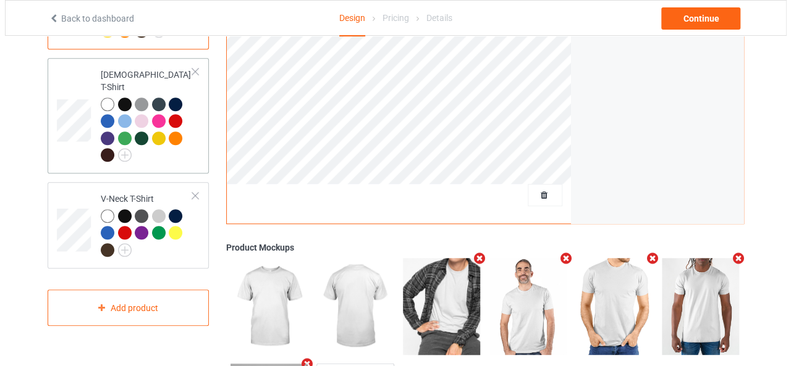
scroll to position [308, 0]
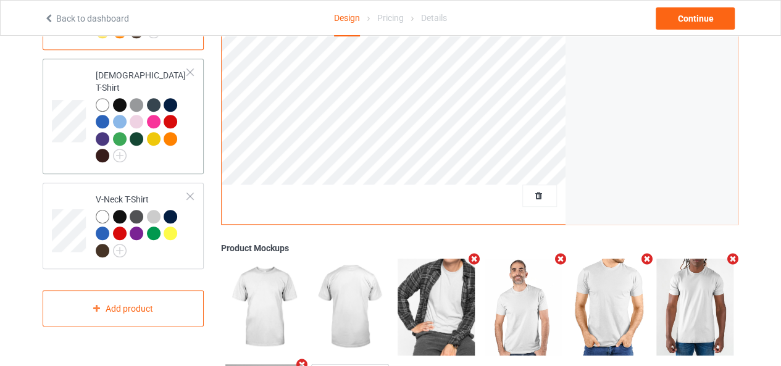
click at [176, 148] on div at bounding box center [142, 132] width 92 height 68
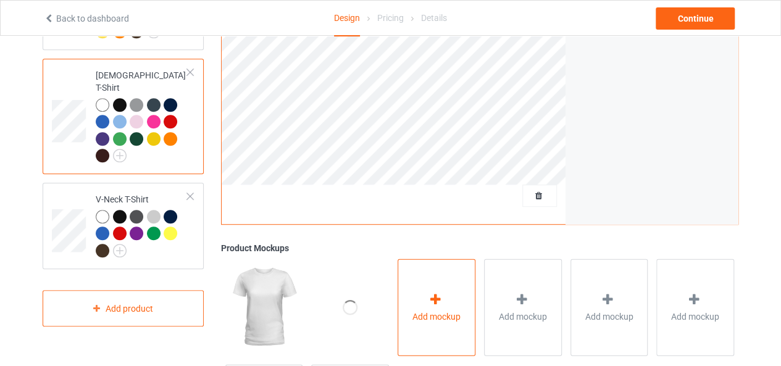
click at [428, 313] on span "Add mockup" at bounding box center [437, 316] width 48 height 12
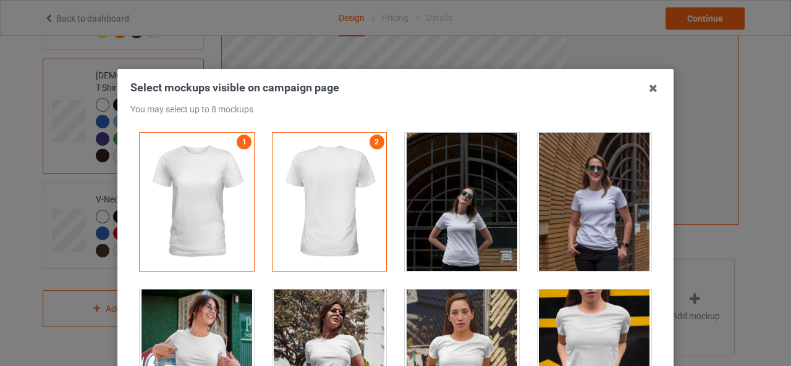
click at [576, 220] on div at bounding box center [594, 202] width 114 height 138
click at [415, 325] on div at bounding box center [462, 359] width 114 height 138
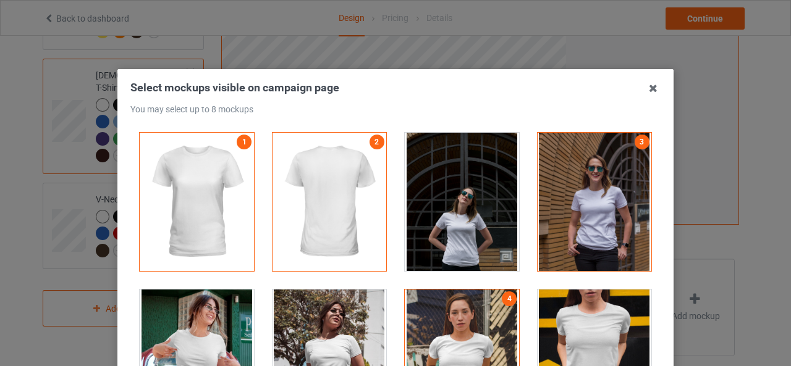
scroll to position [124, 0]
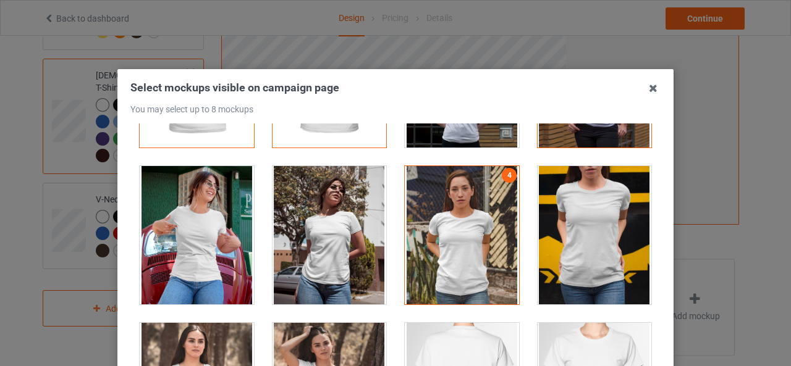
click at [290, 186] on div at bounding box center [329, 235] width 114 height 138
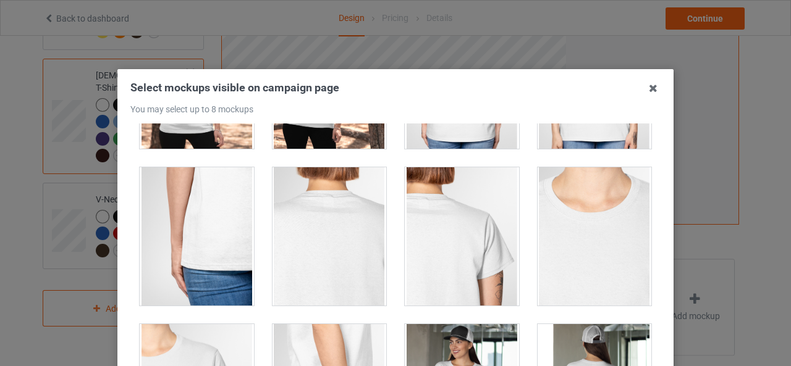
scroll to position [494, 0]
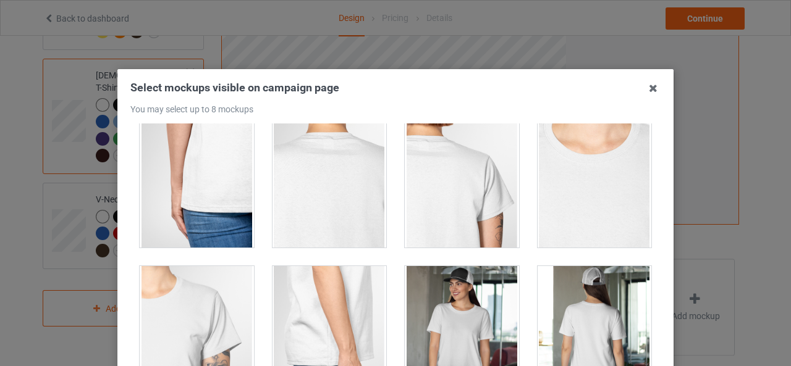
click at [337, 226] on div at bounding box center [329, 178] width 114 height 138
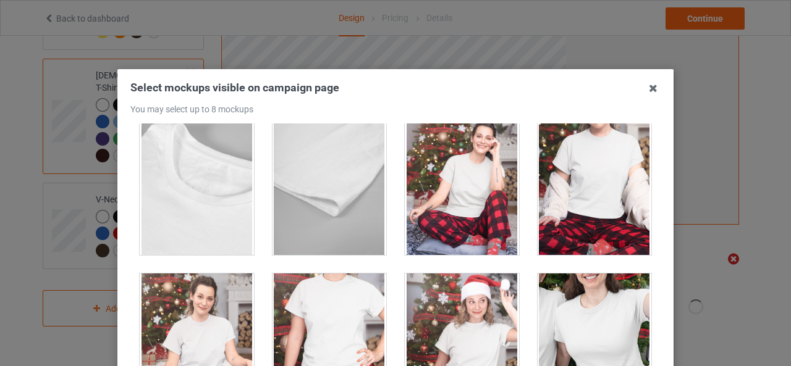
scroll to position [3767, 0]
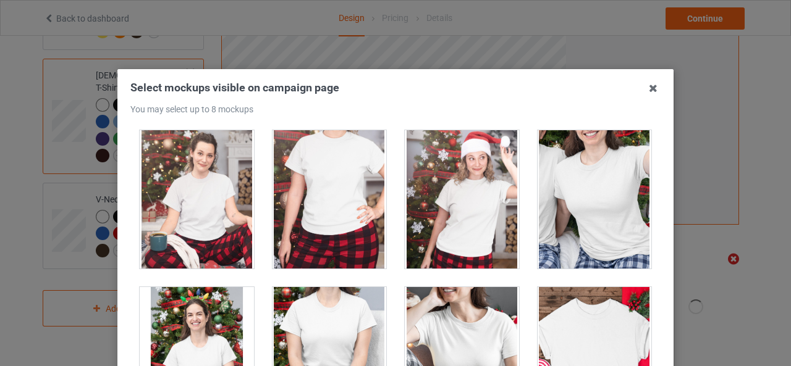
click at [450, 306] on div at bounding box center [462, 356] width 114 height 138
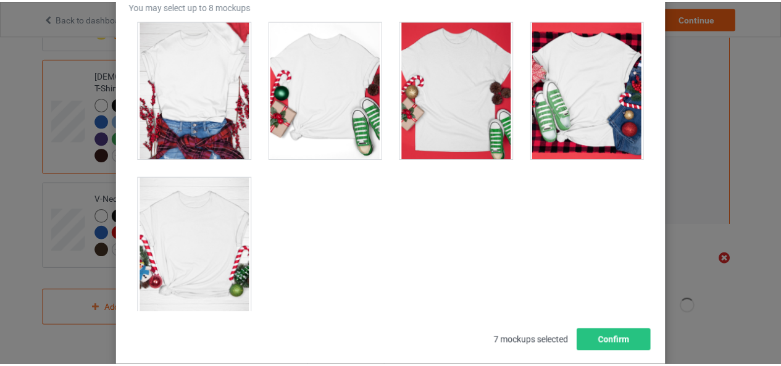
scroll to position [175, 0]
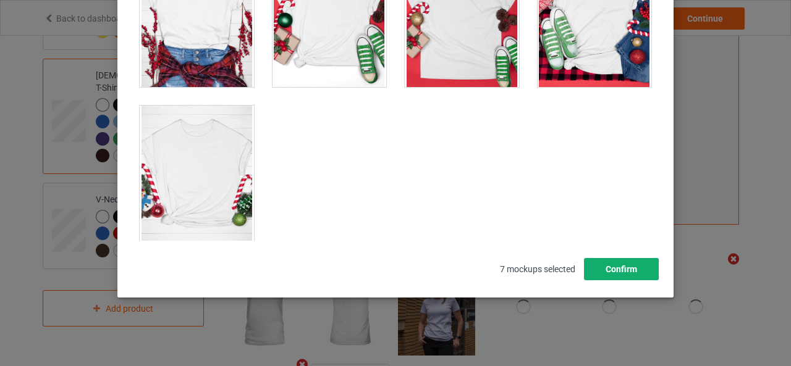
click at [610, 265] on button "Confirm" at bounding box center [621, 269] width 75 height 22
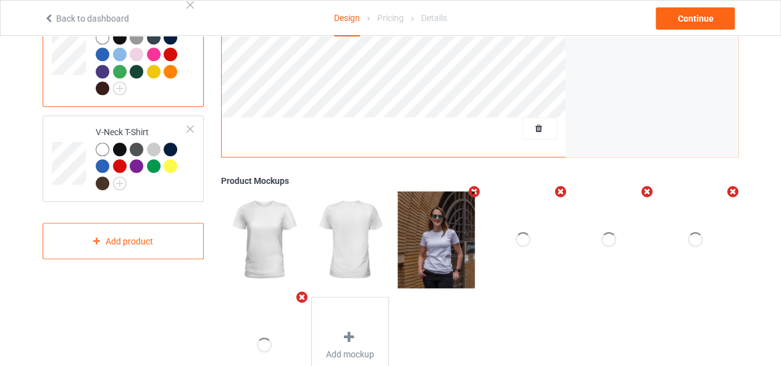
scroll to position [431, 0]
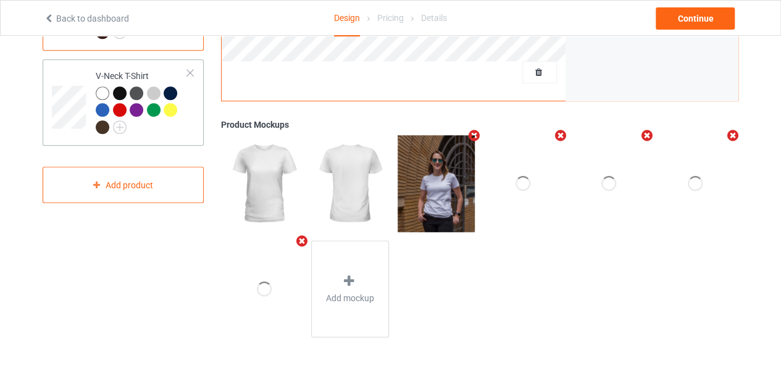
click at [187, 109] on div at bounding box center [142, 111] width 92 height 51
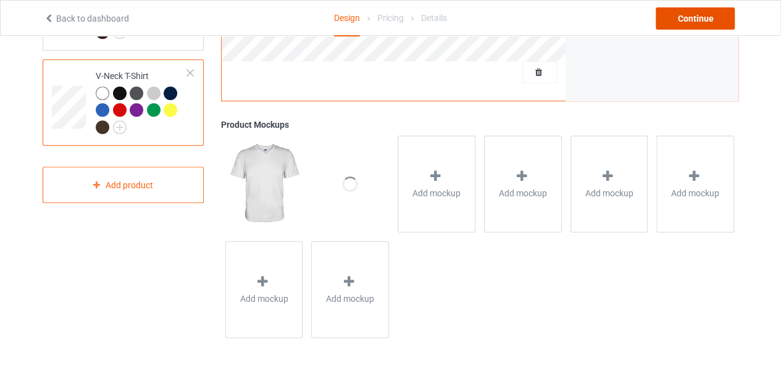
click at [681, 18] on div "Continue" at bounding box center [695, 18] width 79 height 22
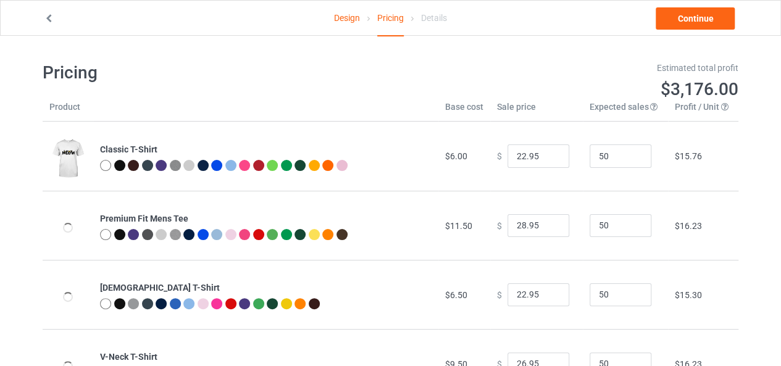
drag, startPoint x: 0, startPoint y: 21, endPoint x: 479, endPoint y: 61, distance: 480.9
click at [479, 61] on div "Estimated total profit $3,176.00" at bounding box center [569, 81] width 357 height 56
type input "21.95"
click at [551, 158] on input "21.95" at bounding box center [539, 156] width 62 height 23
type input "27.95"
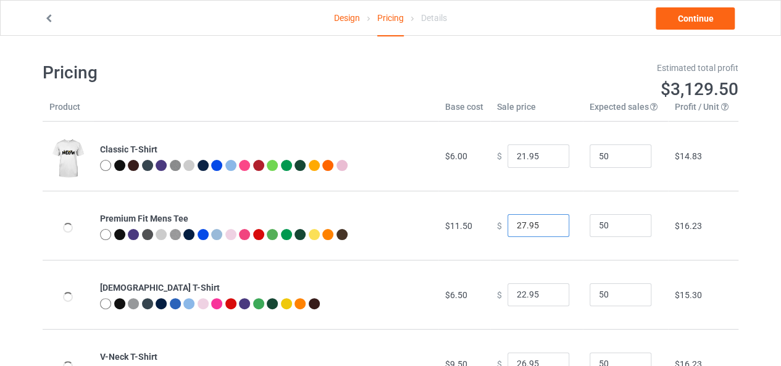
click at [546, 229] on input "27.95" at bounding box center [539, 225] width 62 height 23
type input "21.95"
click at [548, 298] on input "21.95" at bounding box center [539, 294] width 62 height 23
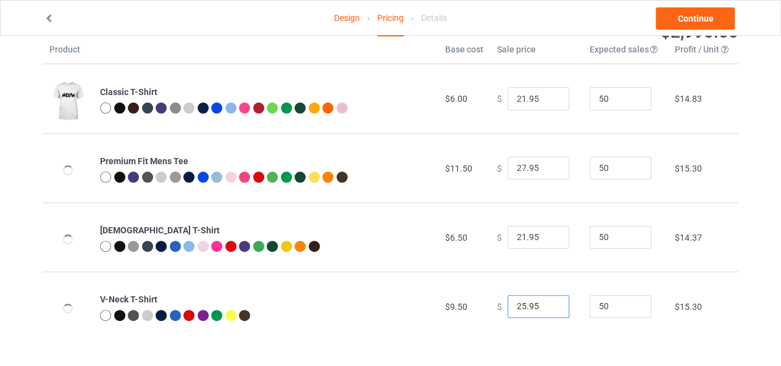
type input "25.95"
click at [546, 308] on input "25.95" at bounding box center [539, 306] width 62 height 23
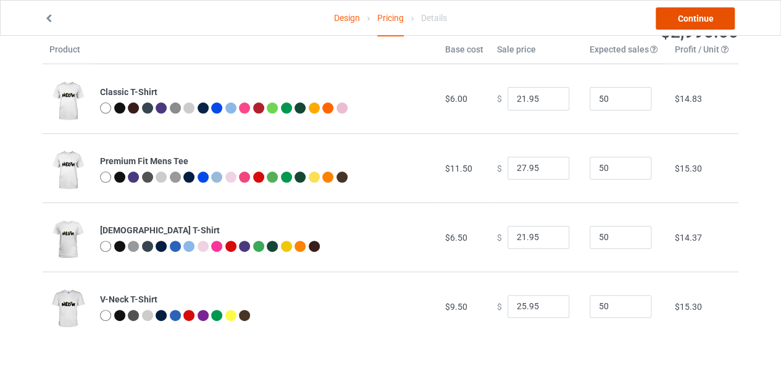
click at [695, 13] on link "Continue" at bounding box center [695, 18] width 79 height 22
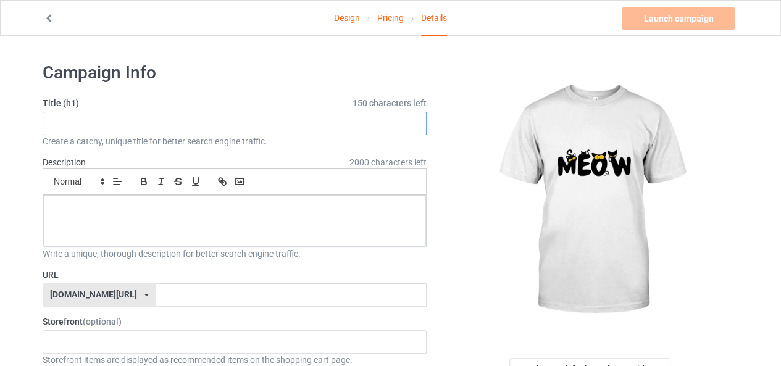
click at [388, 128] on input "text" at bounding box center [235, 123] width 384 height 23
click at [340, 21] on link "Design" at bounding box center [347, 18] width 26 height 35
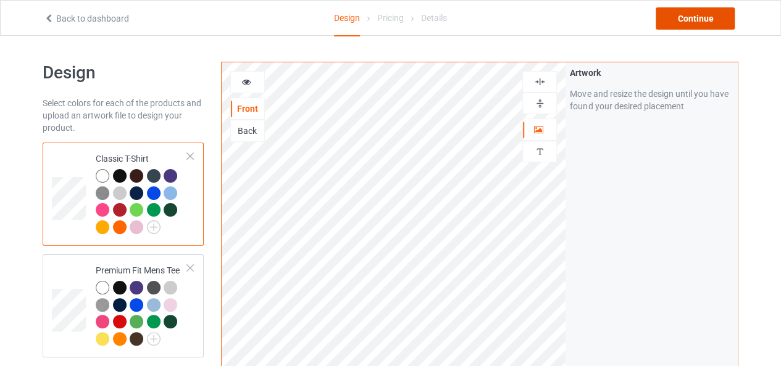
click at [674, 24] on div "Continue" at bounding box center [695, 18] width 79 height 22
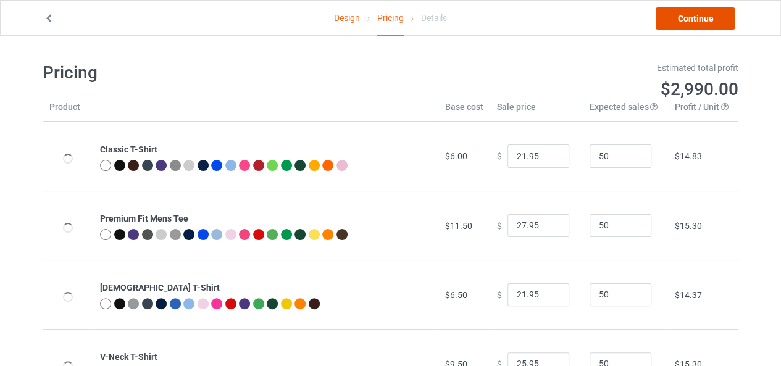
click at [679, 25] on link "Continue" at bounding box center [695, 18] width 79 height 22
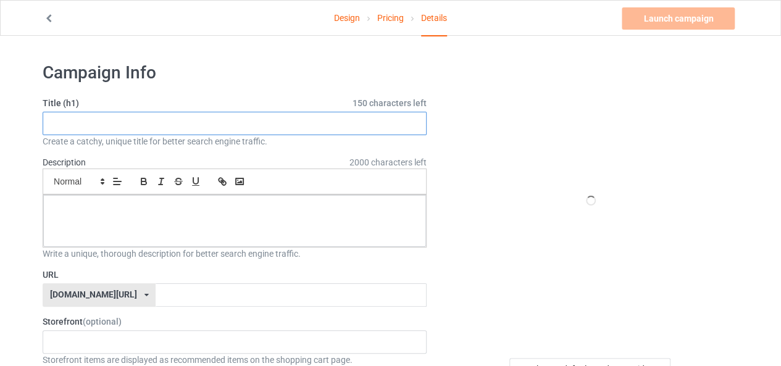
click at [111, 121] on input "text" at bounding box center [235, 123] width 384 height 23
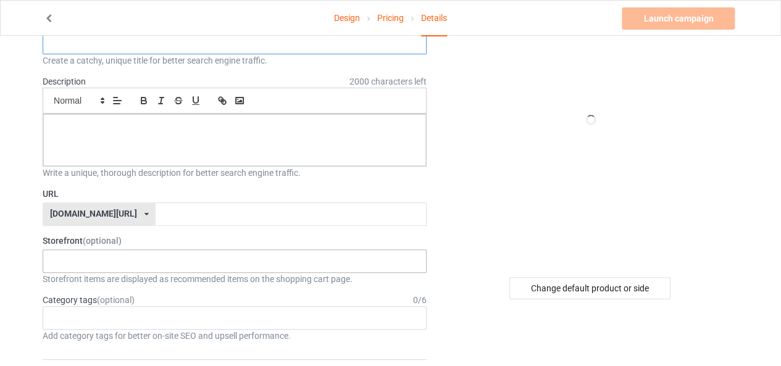
scroll to position [62, 0]
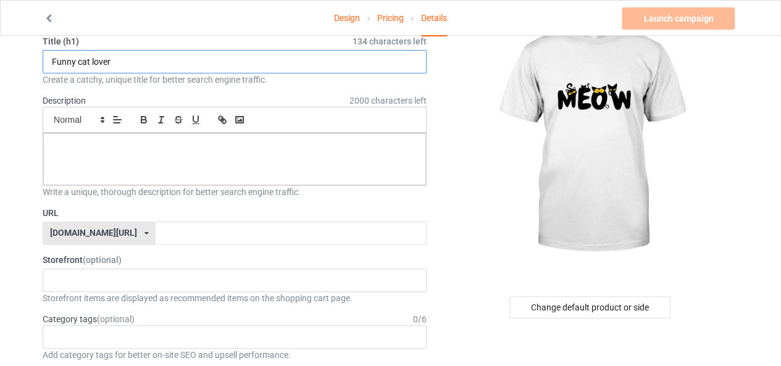
type input "Funny cat lover"
click at [163, 58] on input "Funny cat lover" at bounding box center [235, 61] width 384 height 23
click at [142, 57] on input "Funny cat lover" at bounding box center [235, 61] width 384 height 23
click at [119, 59] on input "Funny cat lover" at bounding box center [235, 61] width 384 height 23
drag, startPoint x: 112, startPoint y: 62, endPoint x: 42, endPoint y: 69, distance: 70.7
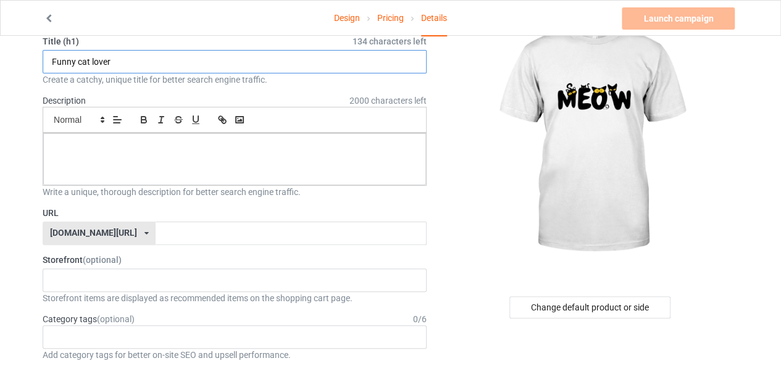
click at [65, 56] on input "text" at bounding box center [235, 61] width 384 height 23
paste input "text"
click at [110, 61] on input "text" at bounding box center [235, 61] width 384 height 23
paste input "Funny Cat Lover T-Shirt – Cute Gift for Pet Owners"
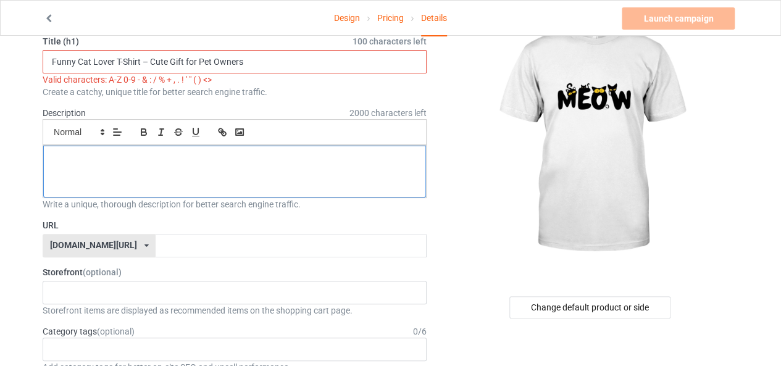
click at [75, 146] on div at bounding box center [234, 172] width 383 height 52
click at [85, 166] on div at bounding box center [234, 172] width 383 height 52
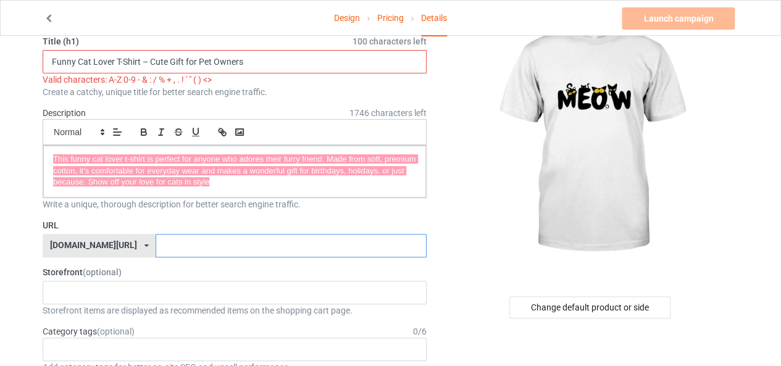
click at [156, 240] on input "text" at bounding box center [291, 245] width 271 height 23
click at [156, 243] on input "text" at bounding box center [291, 245] width 271 height 23
drag, startPoint x: 124, startPoint y: 237, endPoint x: 153, endPoint y: 60, distance: 179.1
click at [153, 60] on input "Funny Cat Lover T-Shirt – Cute Gift for Pet Owners" at bounding box center [235, 61] width 384 height 23
click at [148, 60] on input "Funny Cat Lover T-Shirt – Cute Gift for Pet Owners" at bounding box center [235, 61] width 384 height 23
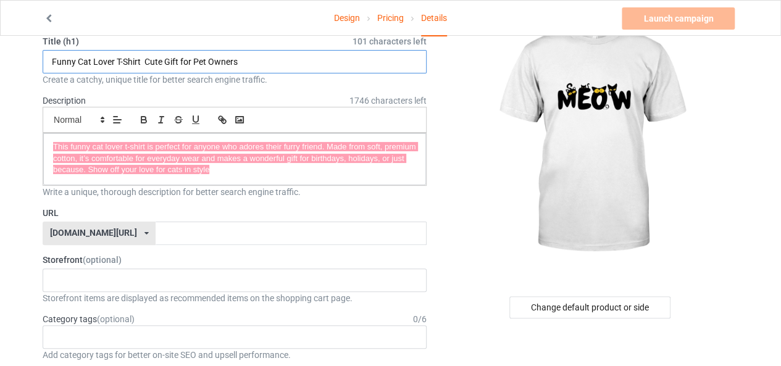
type input "Funny Cat Lover T-Shirt Cute Gift for Pet Owners"
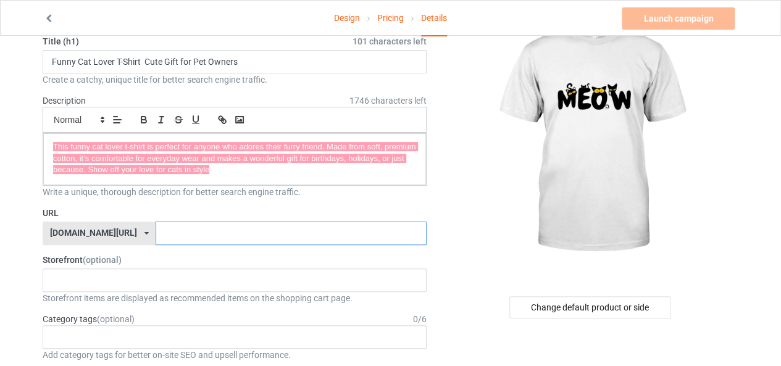
click at [156, 236] on input "text" at bounding box center [291, 233] width 271 height 23
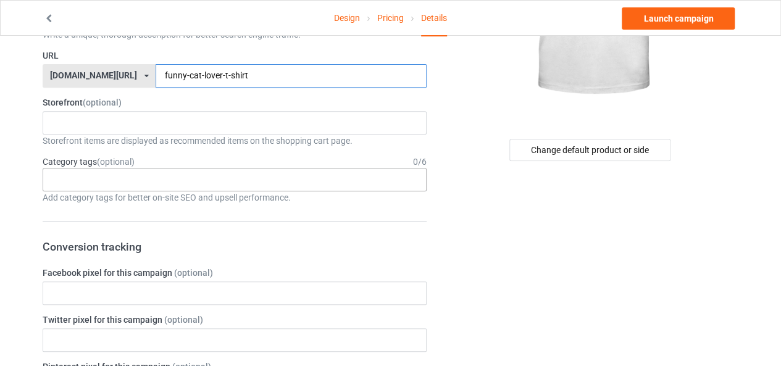
scroll to position [203, 0]
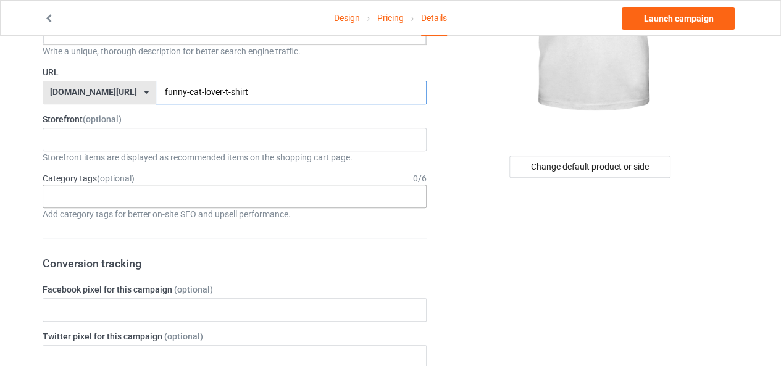
type input "funny-cat-lover-t-shirt"
click at [51, 186] on div "Age > [DEMOGRAPHIC_DATA] > 1 Age > [DEMOGRAPHIC_DATA] Months > 1 Month Age > [D…" at bounding box center [235, 196] width 384 height 23
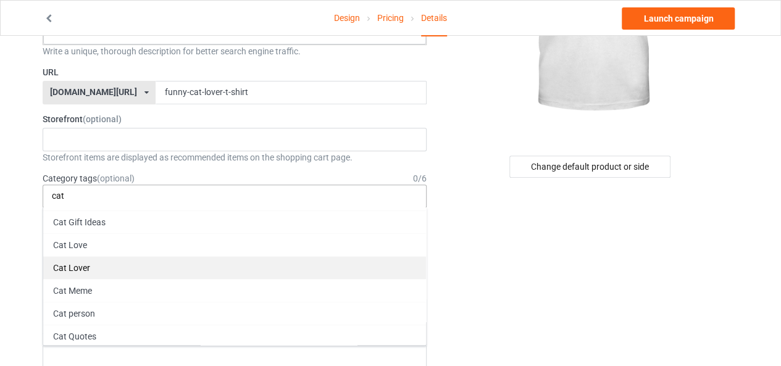
type input "cat"
click at [85, 264] on div "Cat Lover" at bounding box center [234, 267] width 383 height 23
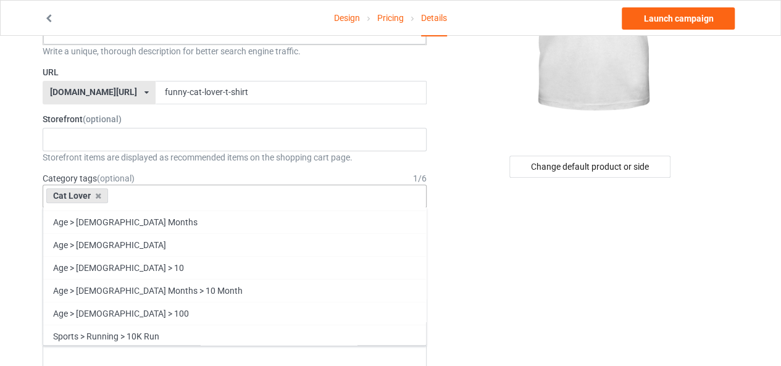
scroll to position [55570, 0]
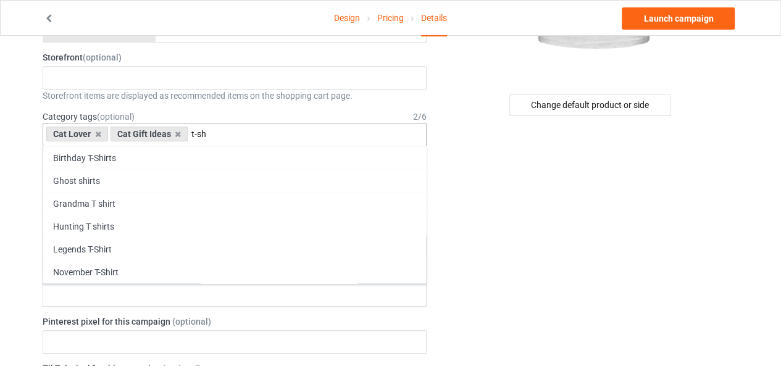
scroll to position [65, 0]
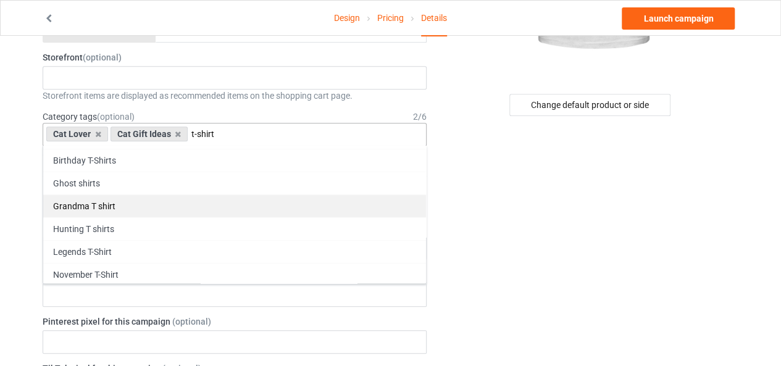
type input "t-shirt"
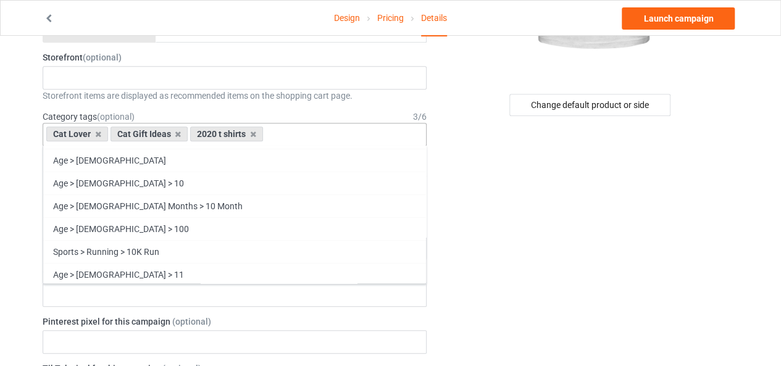
scroll to position [59328, 0]
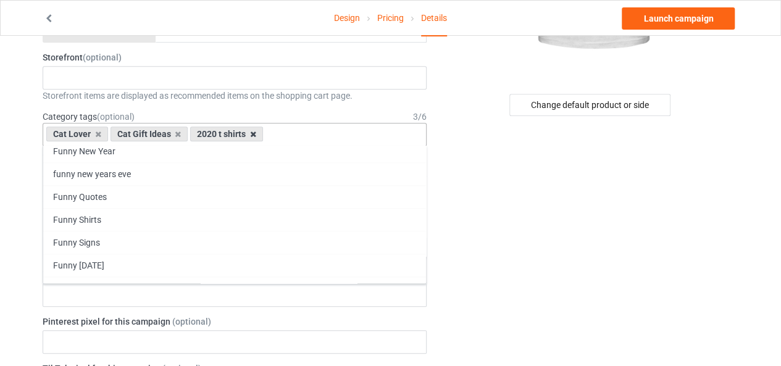
click at [253, 132] on icon at bounding box center [253, 134] width 6 height 8
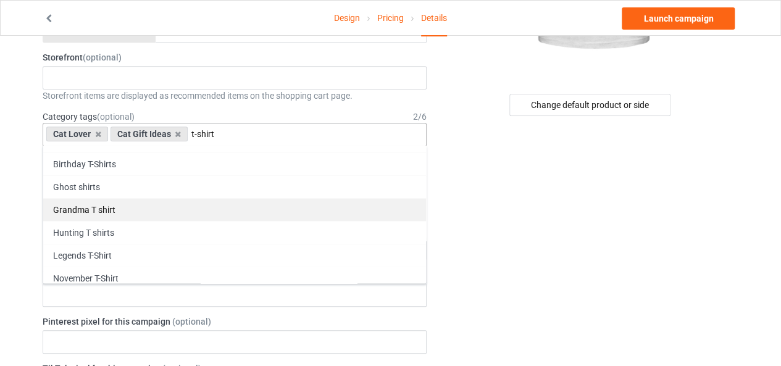
scroll to position [65, 0]
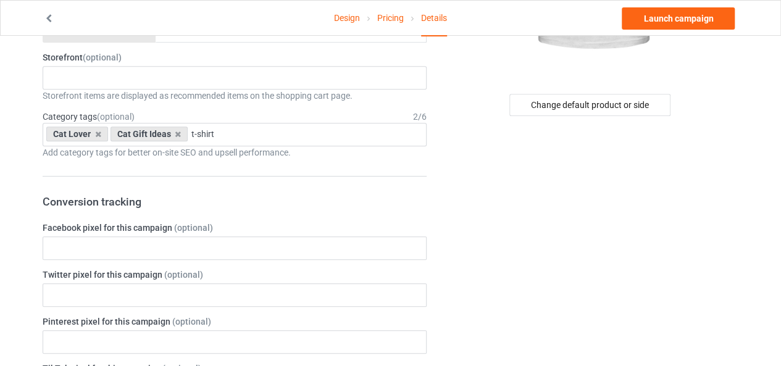
click at [224, 140] on div "Cat Lover Cat Gift Ideas t-shirt 2020 t shirts August Girl T-Shirt Aunt Shirts …" at bounding box center [235, 134] width 384 height 23
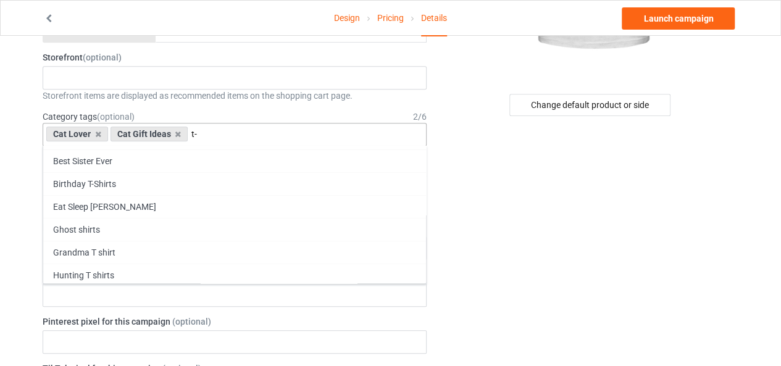
type input "t"
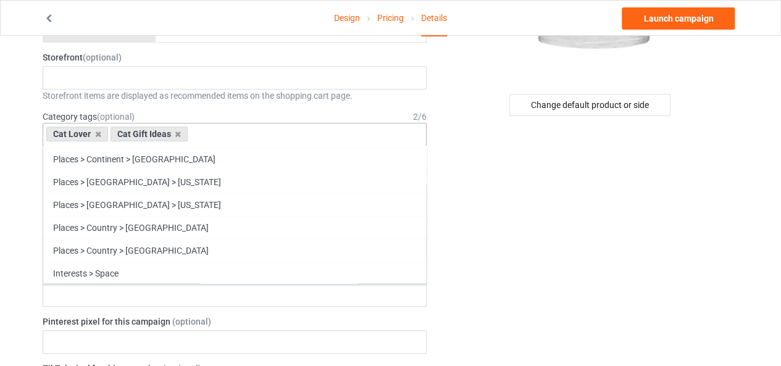
scroll to position [53600, 0]
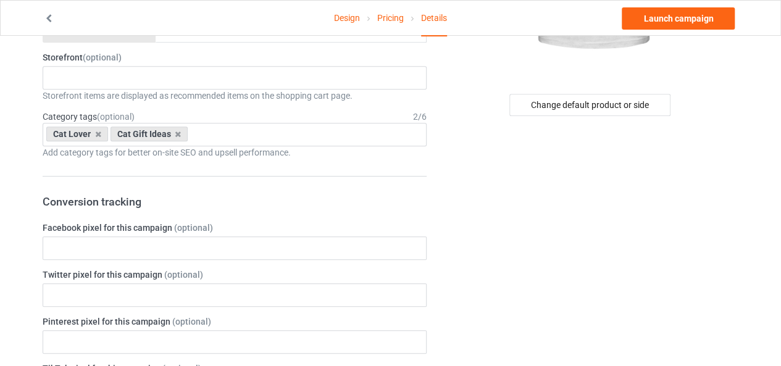
click at [702, 17] on link "Launch campaign" at bounding box center [678, 18] width 113 height 22
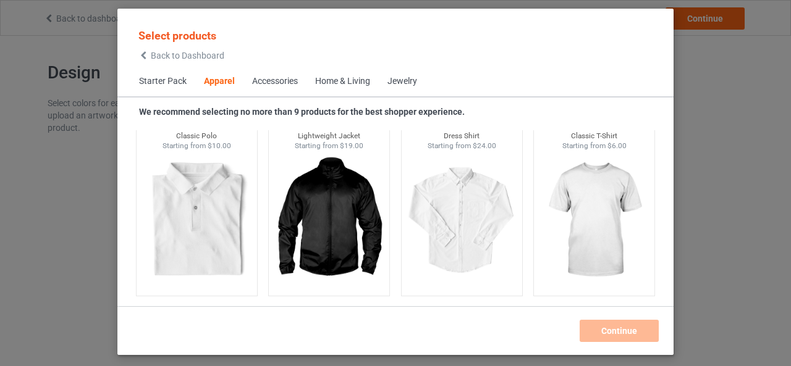
scroll to position [583, 0]
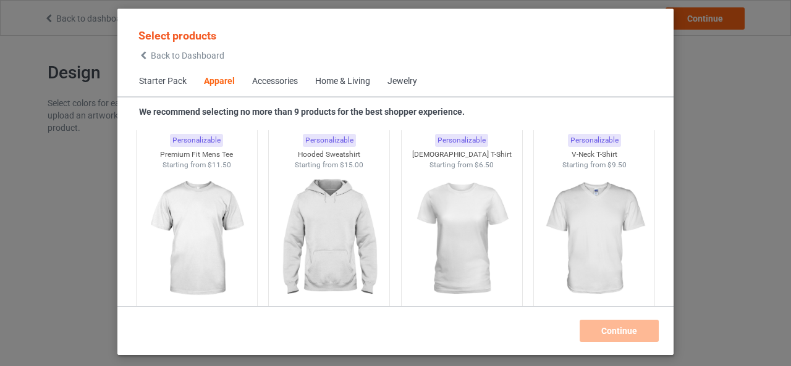
scroll to position [830, 0]
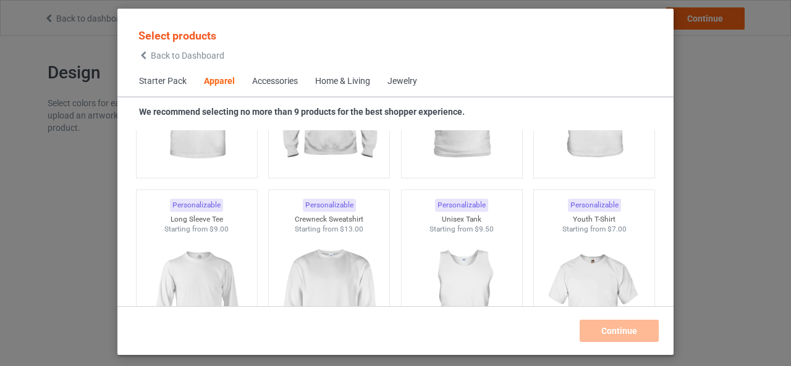
click at [160, 56] on span "Back to Dashboard" at bounding box center [187, 56] width 73 height 10
